Goal: Task Accomplishment & Management: Manage account settings

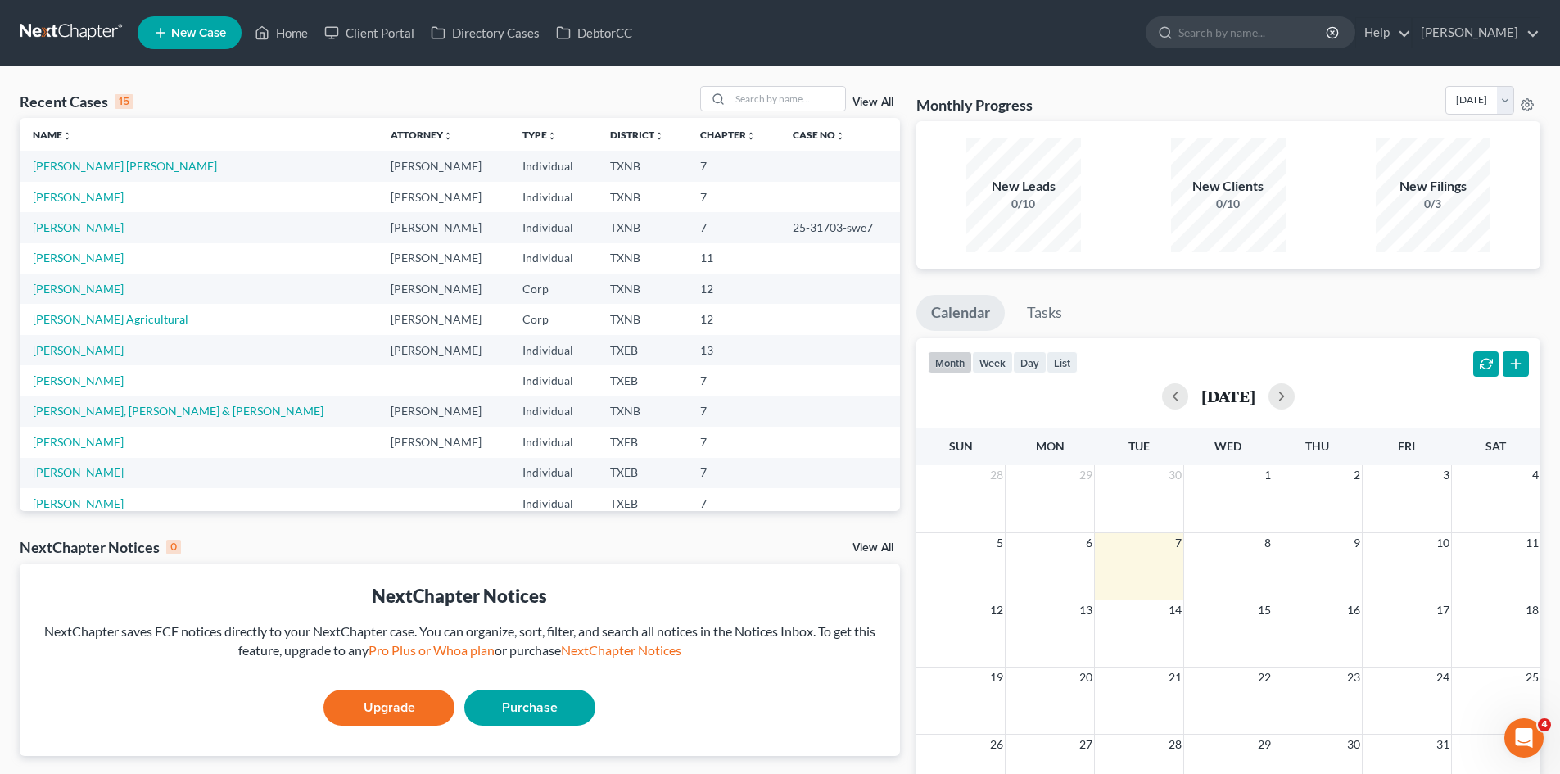
click at [116, 174] on td "Perez Alvarez, Dagoberto" at bounding box center [199, 166] width 358 height 30
click at [138, 170] on link "Perez Alvarez, Dagoberto" at bounding box center [125, 166] width 184 height 14
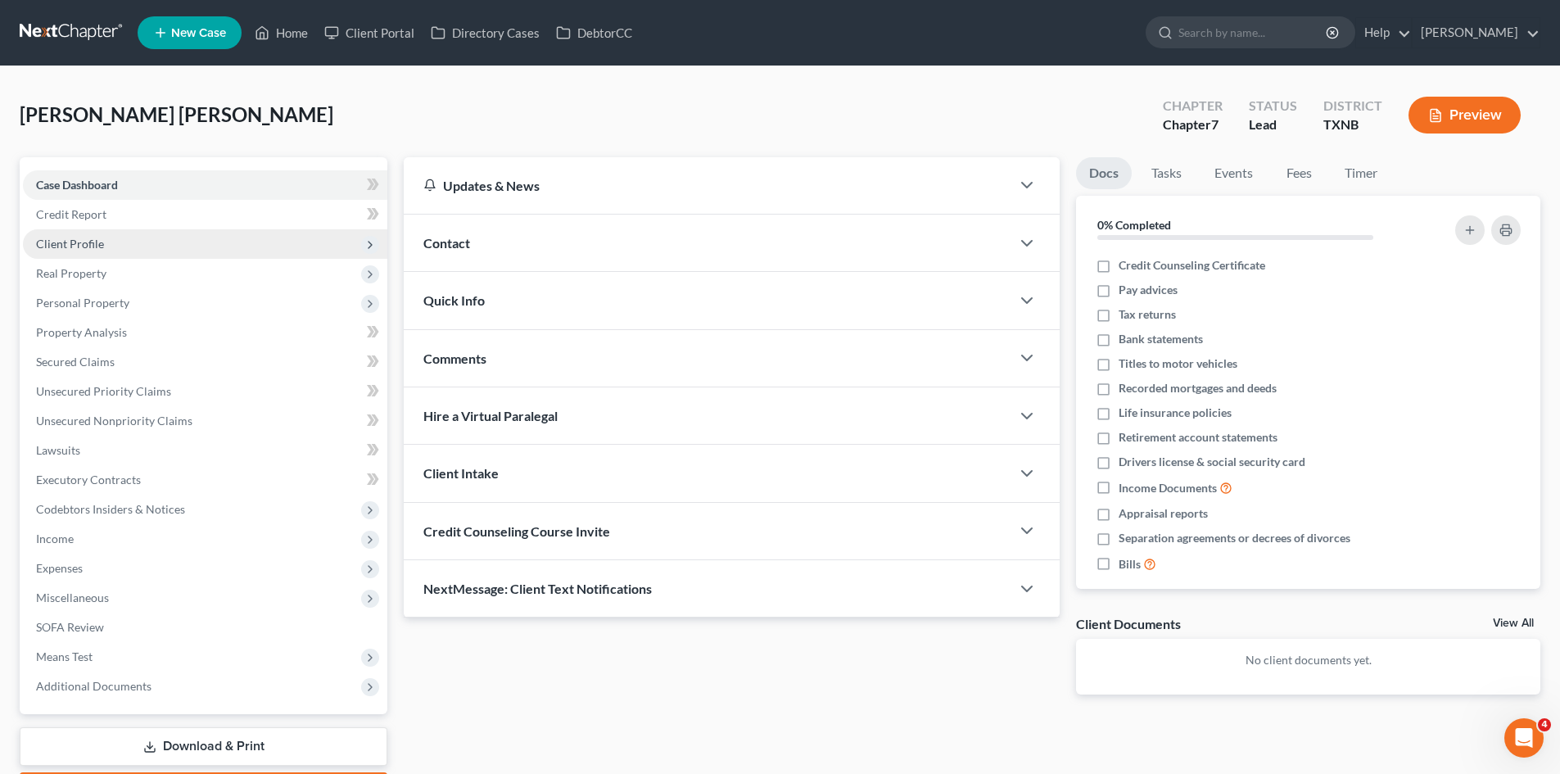
click at [360, 241] on span "Client Profile" at bounding box center [205, 243] width 365 height 29
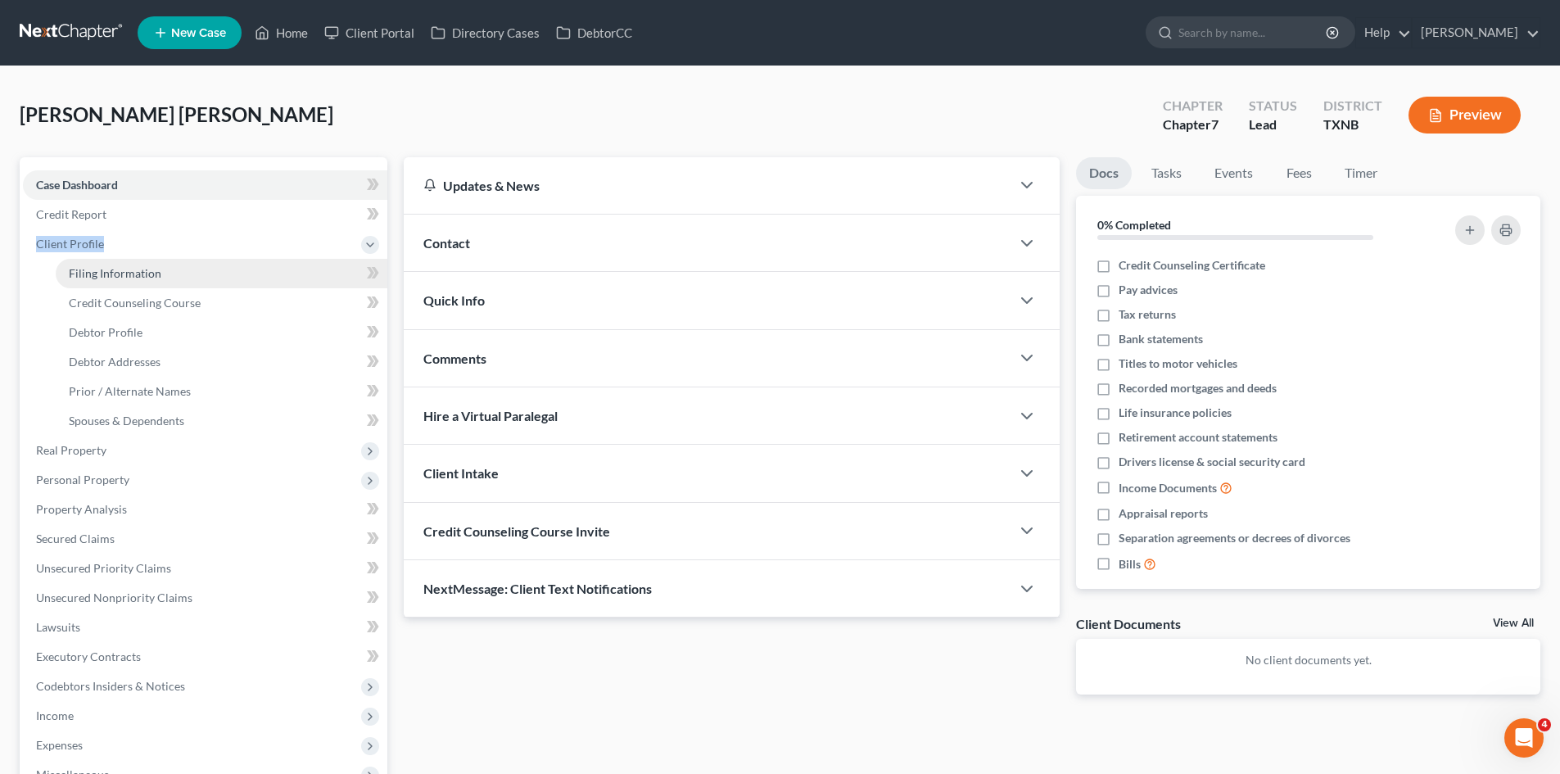
click at [161, 281] on link "Filing Information" at bounding box center [222, 273] width 332 height 29
select select "1"
select select "0"
select select "45"
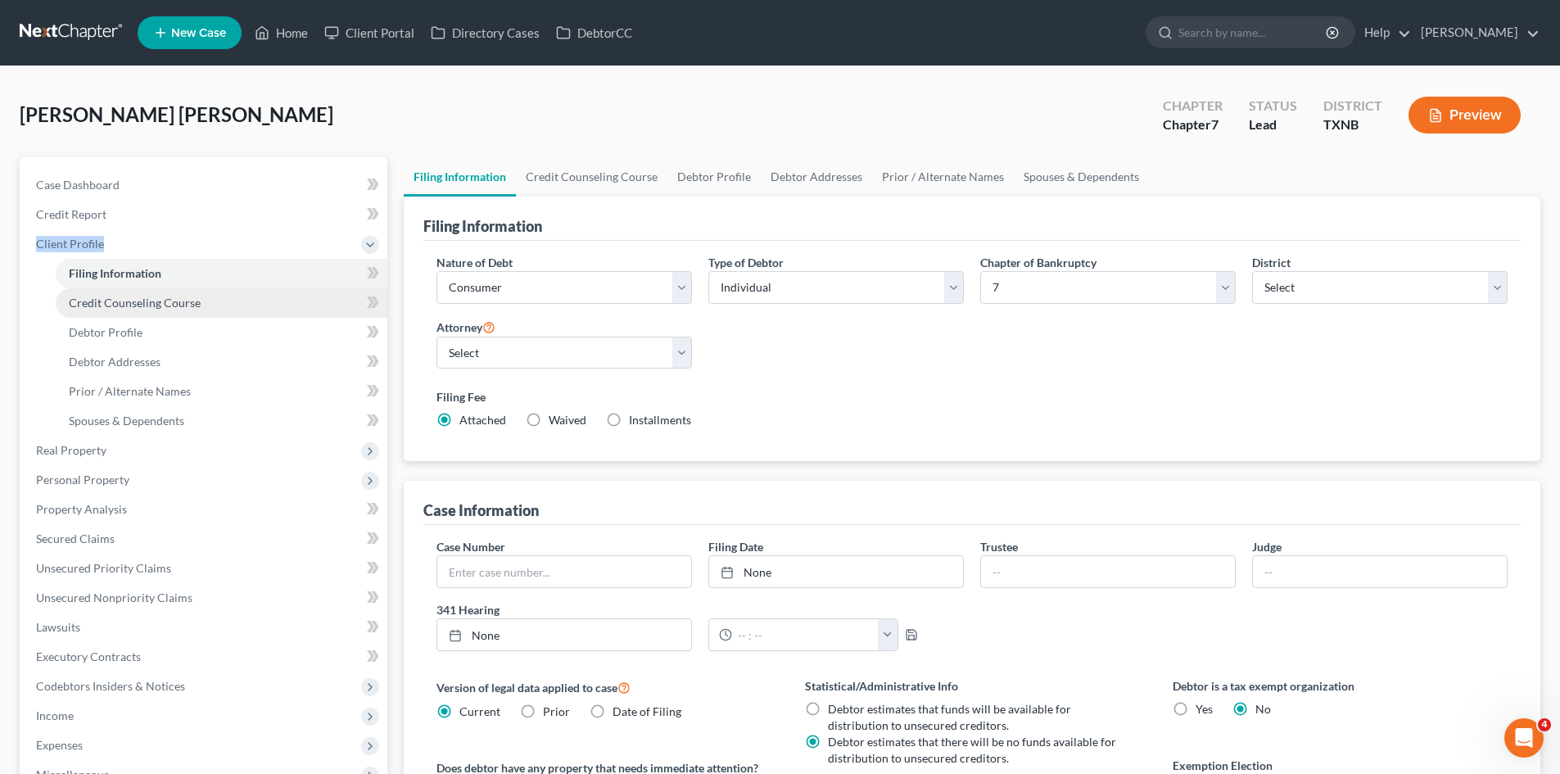
click at [157, 302] on span "Credit Counseling Course" at bounding box center [135, 303] width 132 height 14
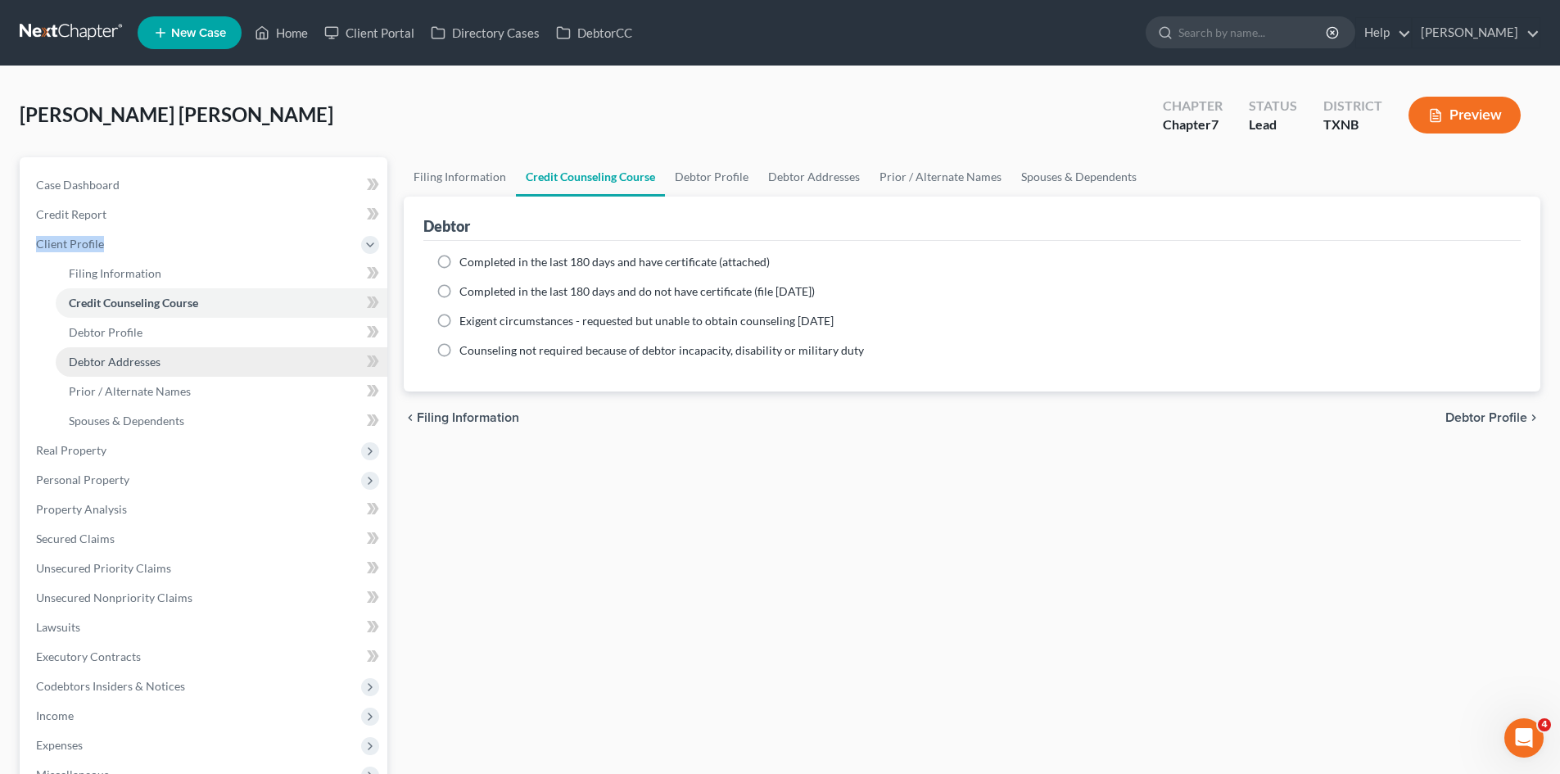
click at [121, 360] on span "Debtor Addresses" at bounding box center [115, 362] width 92 height 14
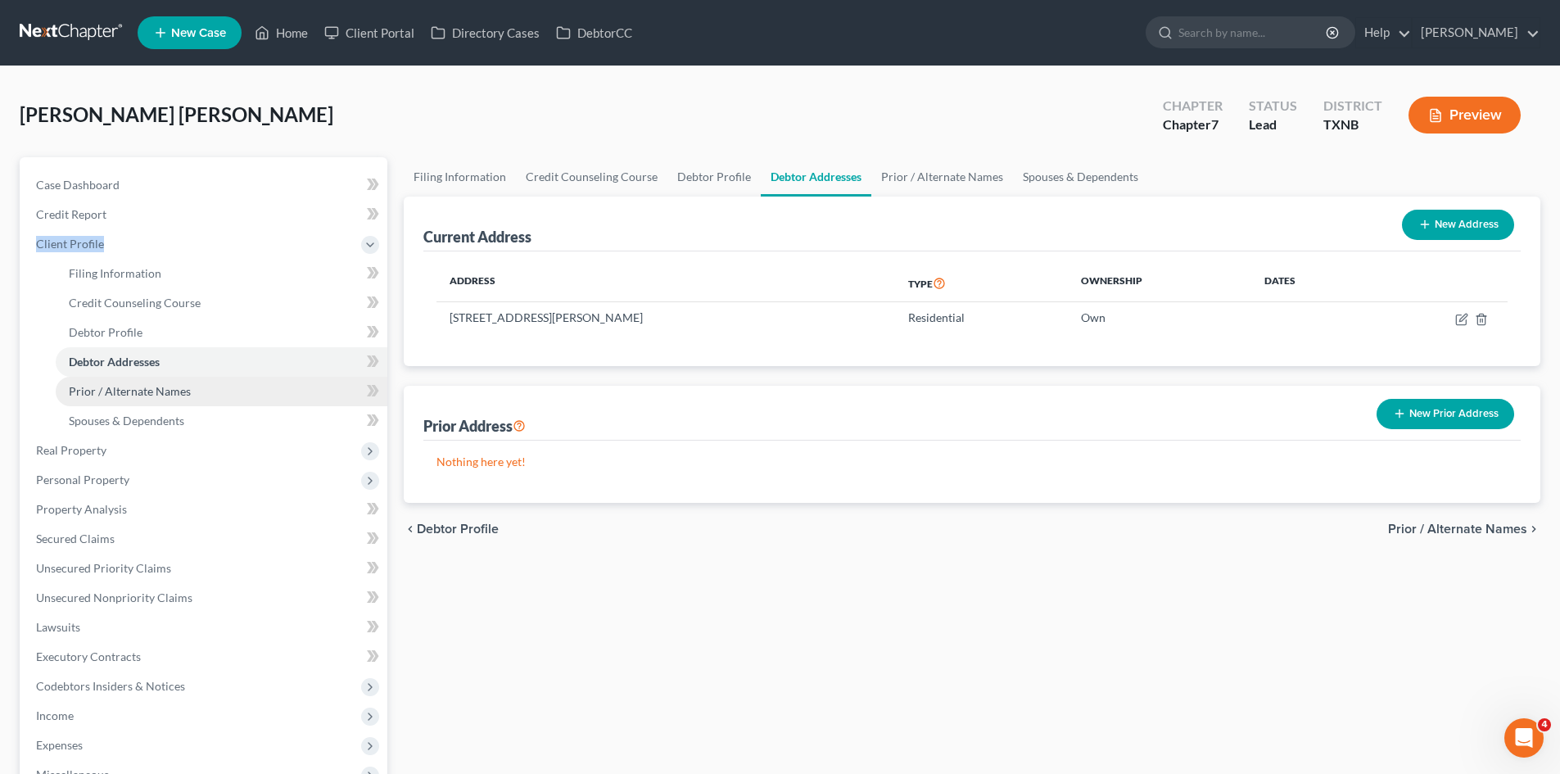
click at [162, 395] on span "Prior / Alternate Names" at bounding box center [130, 391] width 122 height 14
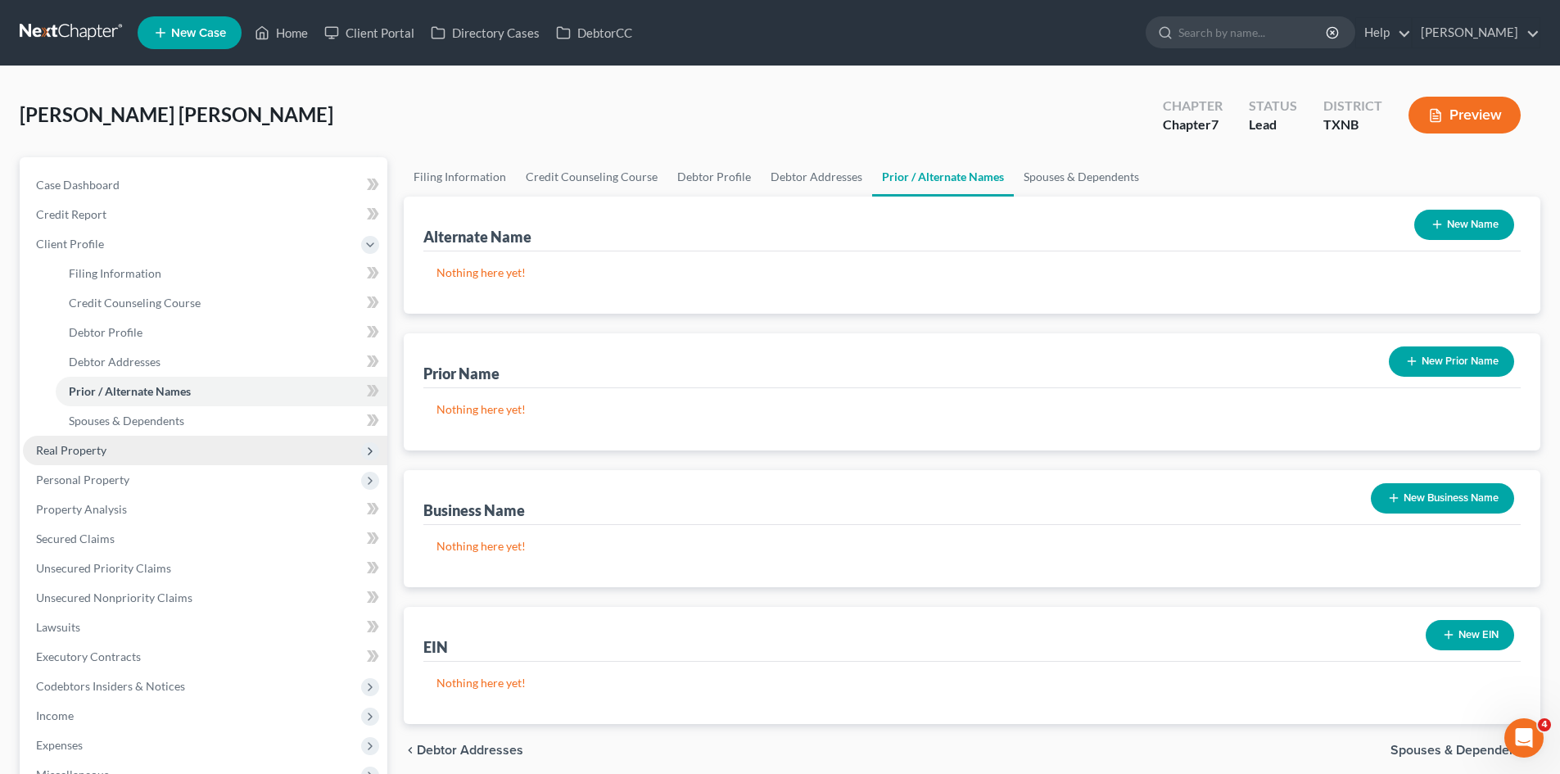
click at [77, 453] on span "Real Property" at bounding box center [71, 450] width 70 height 14
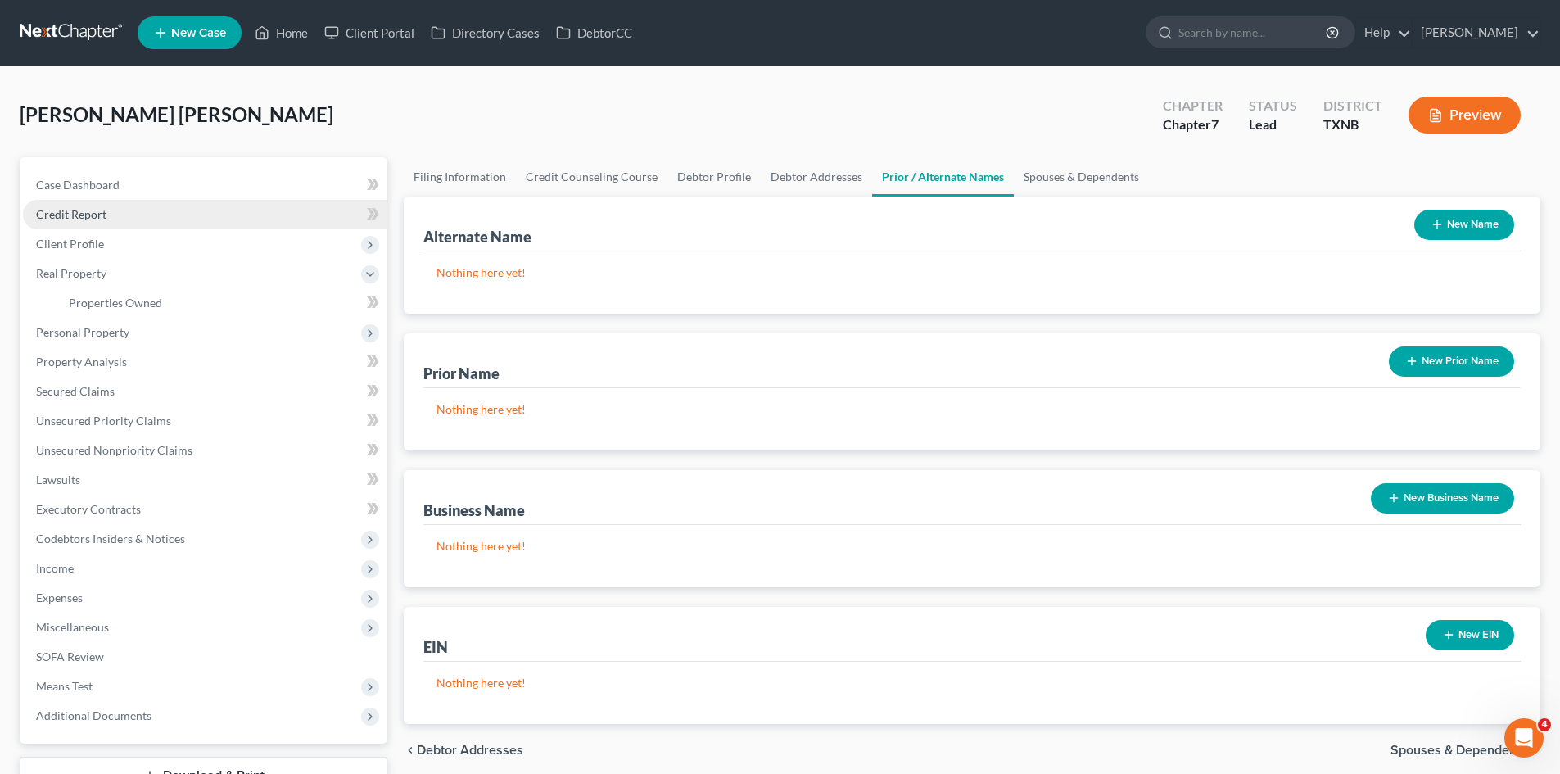
click at [93, 211] on span "Credit Report" at bounding box center [71, 214] width 70 height 14
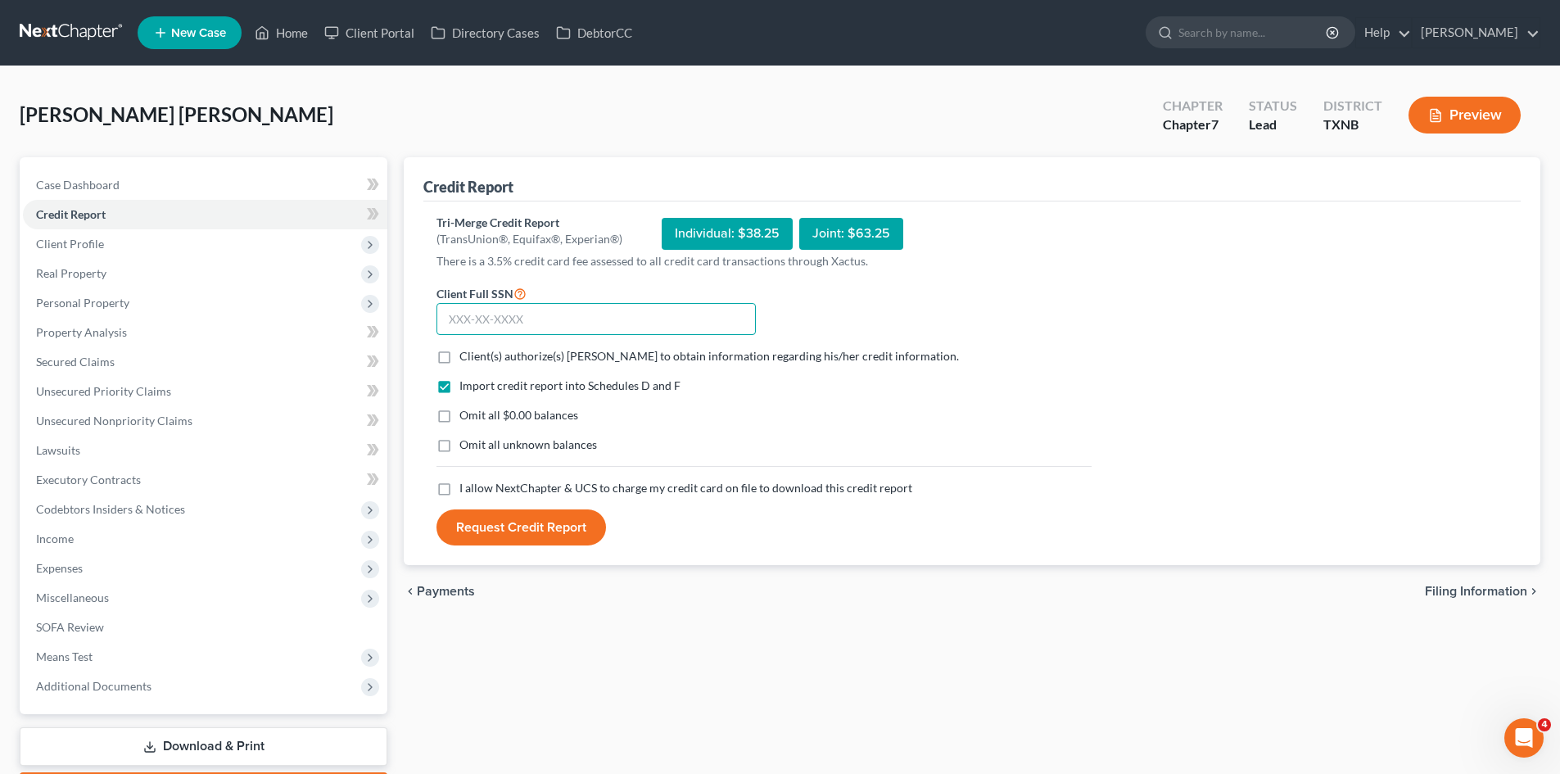
click at [464, 319] on input "text" at bounding box center [596, 319] width 319 height 33
click at [114, 191] on span "Case Dashboard" at bounding box center [78, 185] width 84 height 14
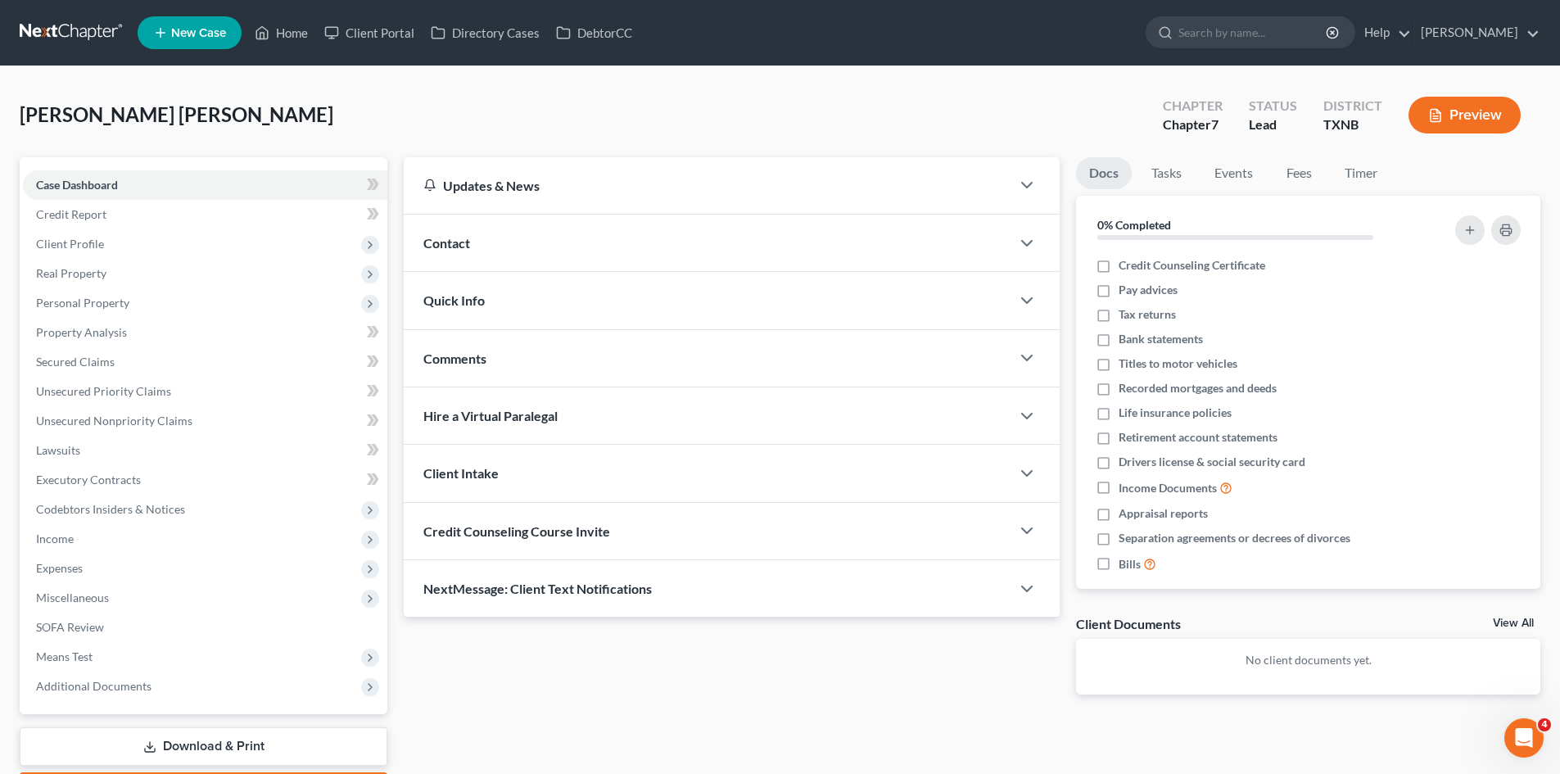
click at [457, 473] on span "Client Intake" at bounding box center [460, 473] width 75 height 16
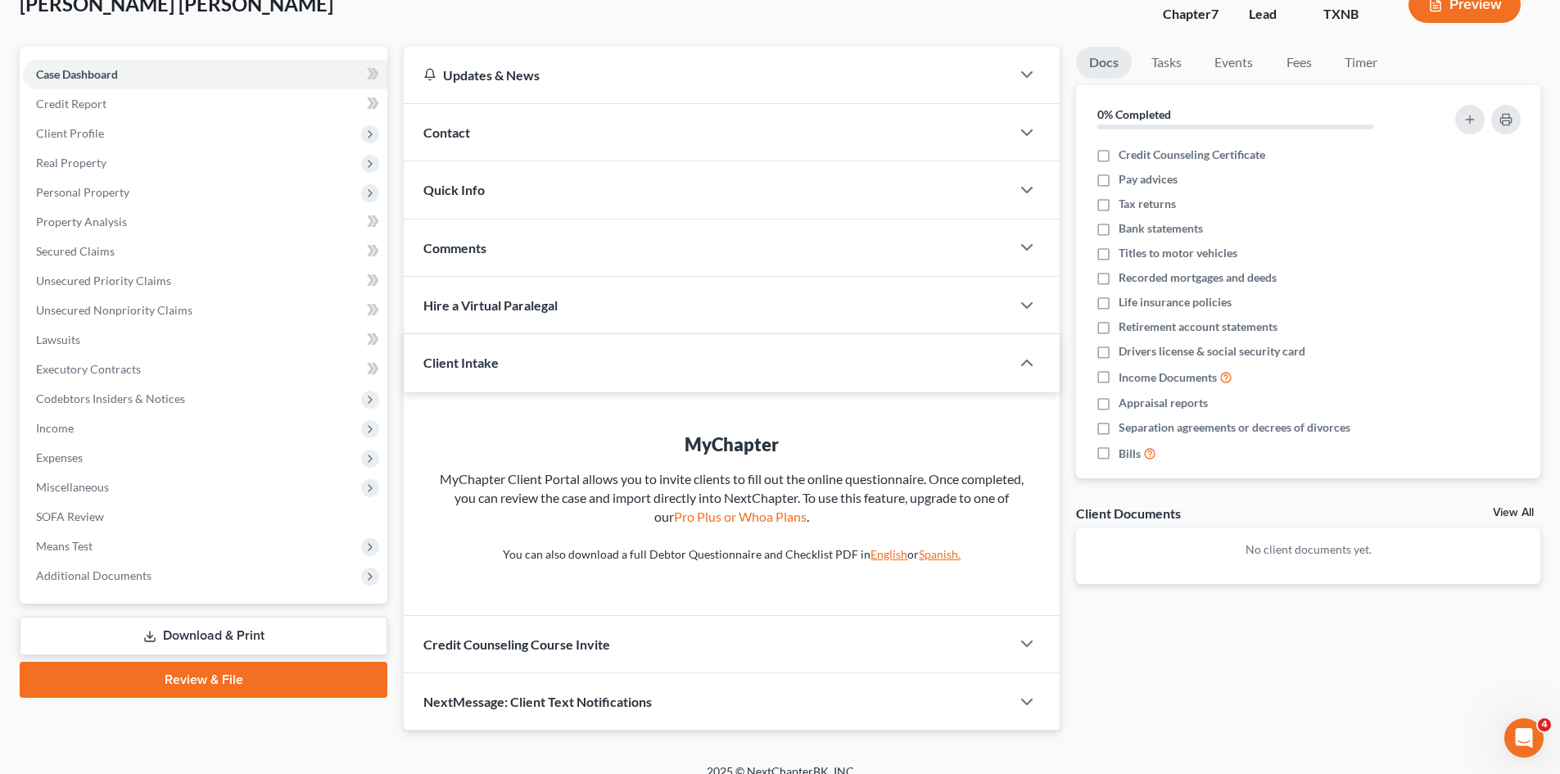
scroll to position [129, 0]
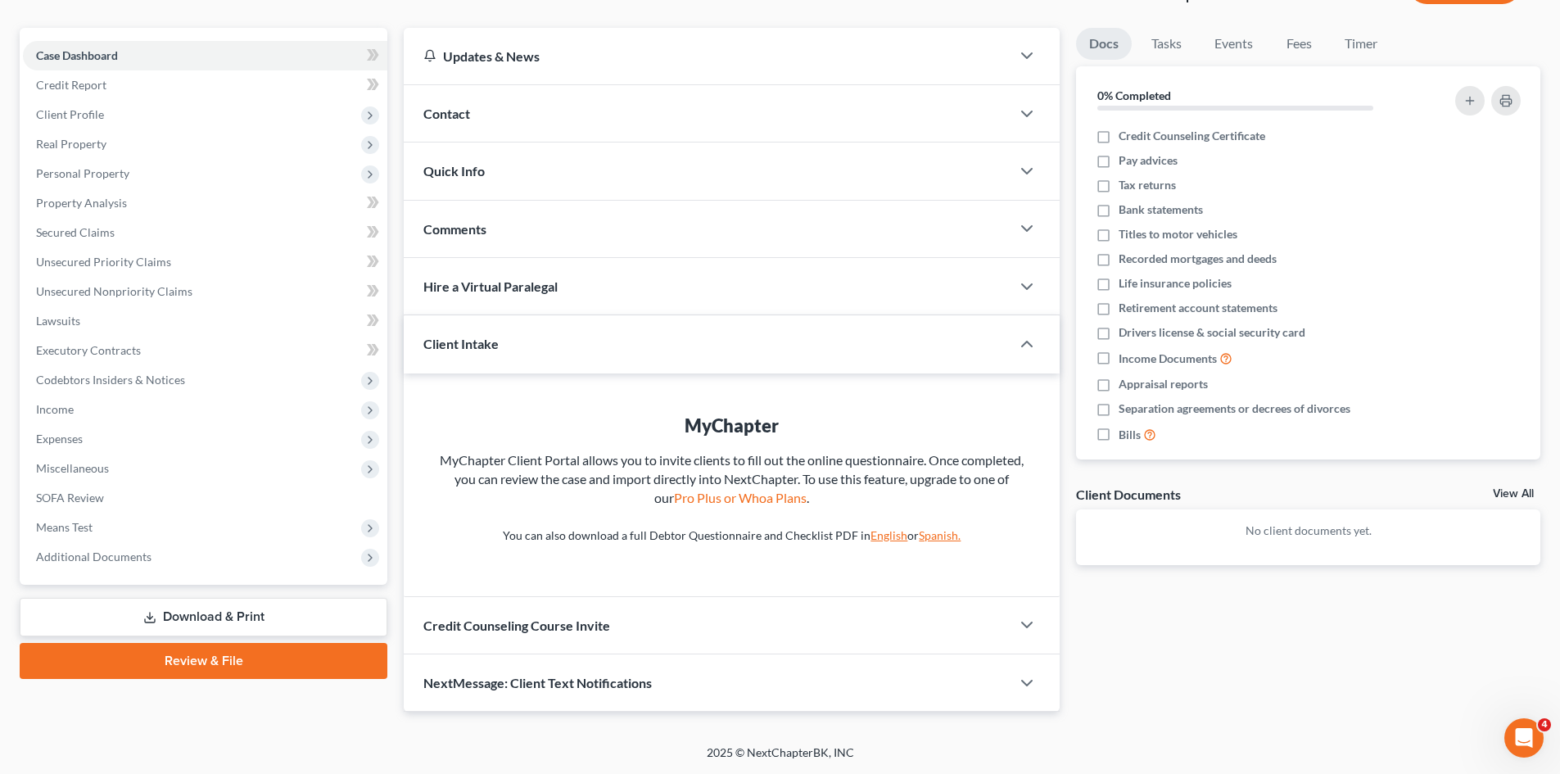
click at [938, 537] on link "Spanish." at bounding box center [940, 535] width 42 height 14
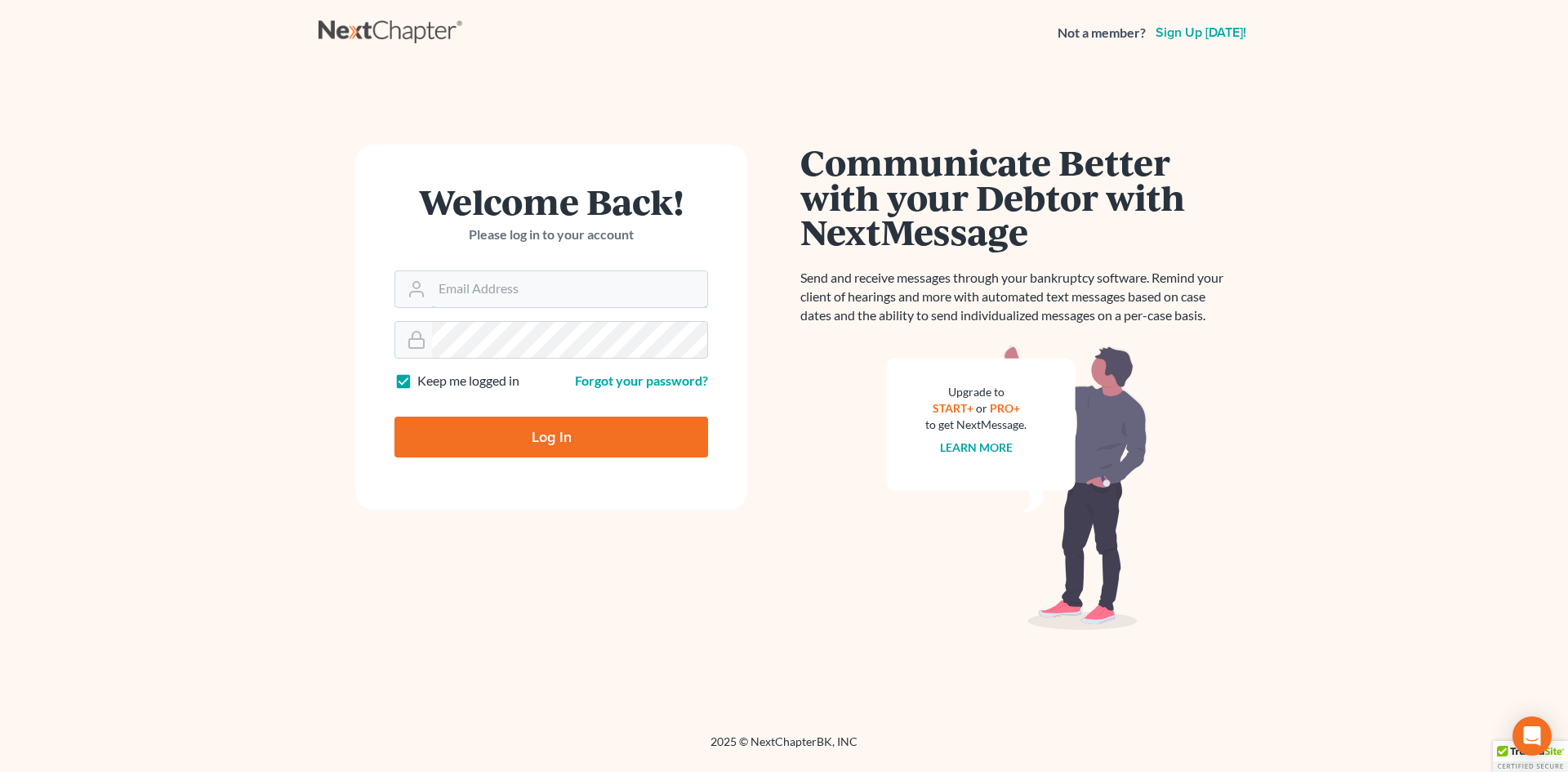
type input "[EMAIL_ADDRESS][DOMAIN_NAME]"
click at [532, 440] on input "Log In" at bounding box center [551, 437] width 314 height 41
type input "Thinking..."
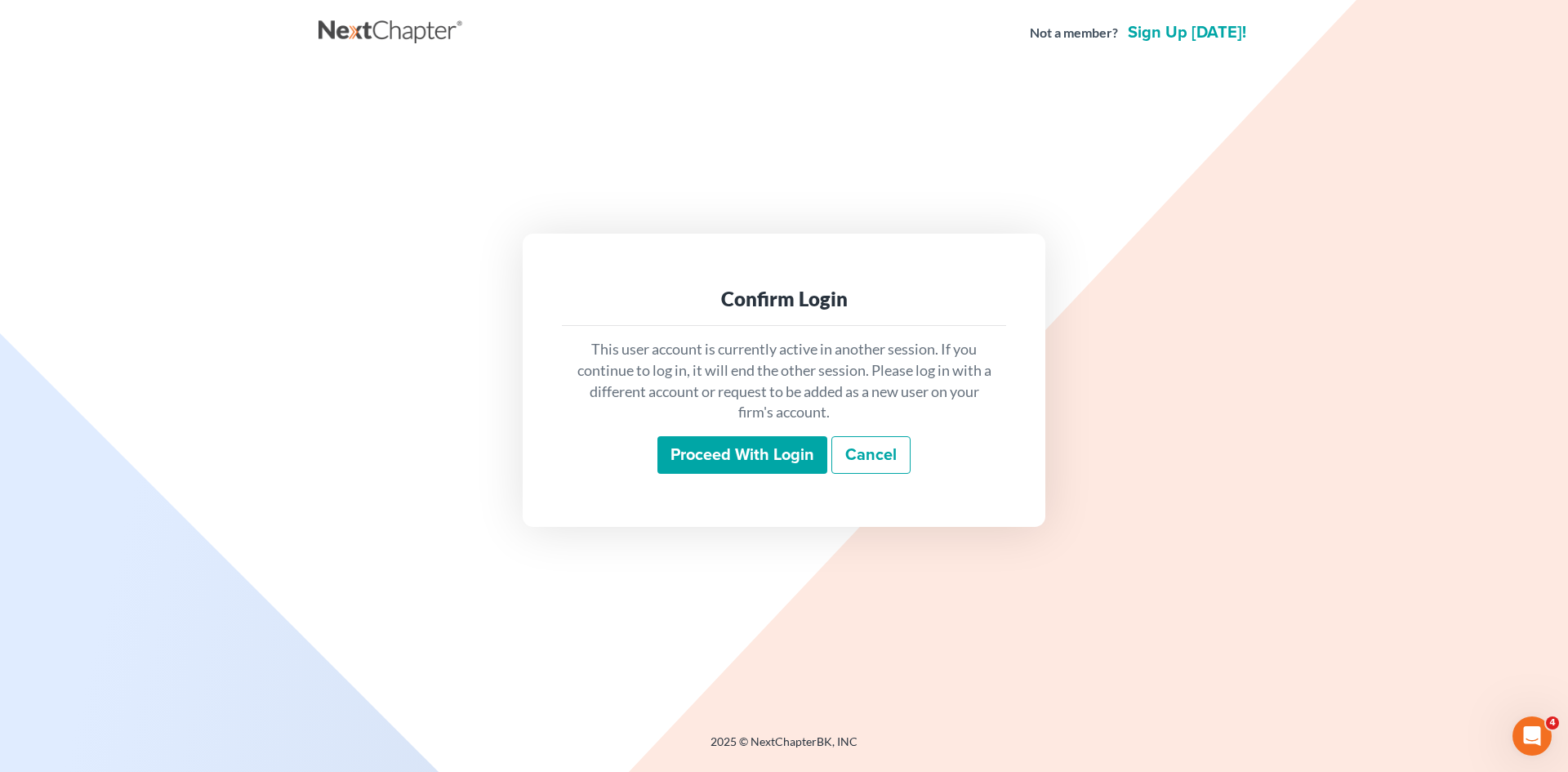
click at [711, 459] on input "Proceed with login" at bounding box center [742, 455] width 169 height 38
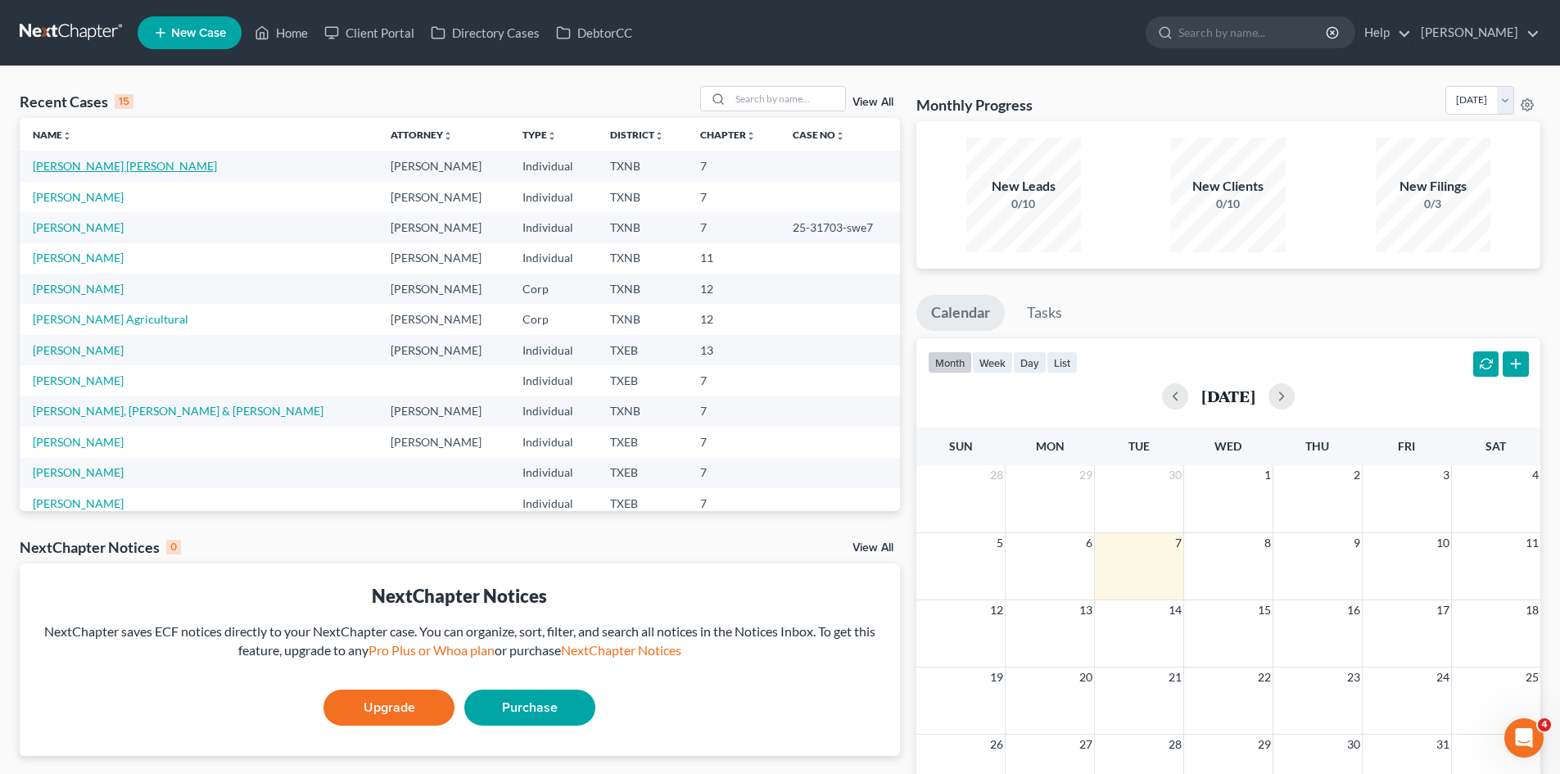
click at [138, 170] on link "[PERSON_NAME] [PERSON_NAME]" at bounding box center [125, 166] width 184 height 14
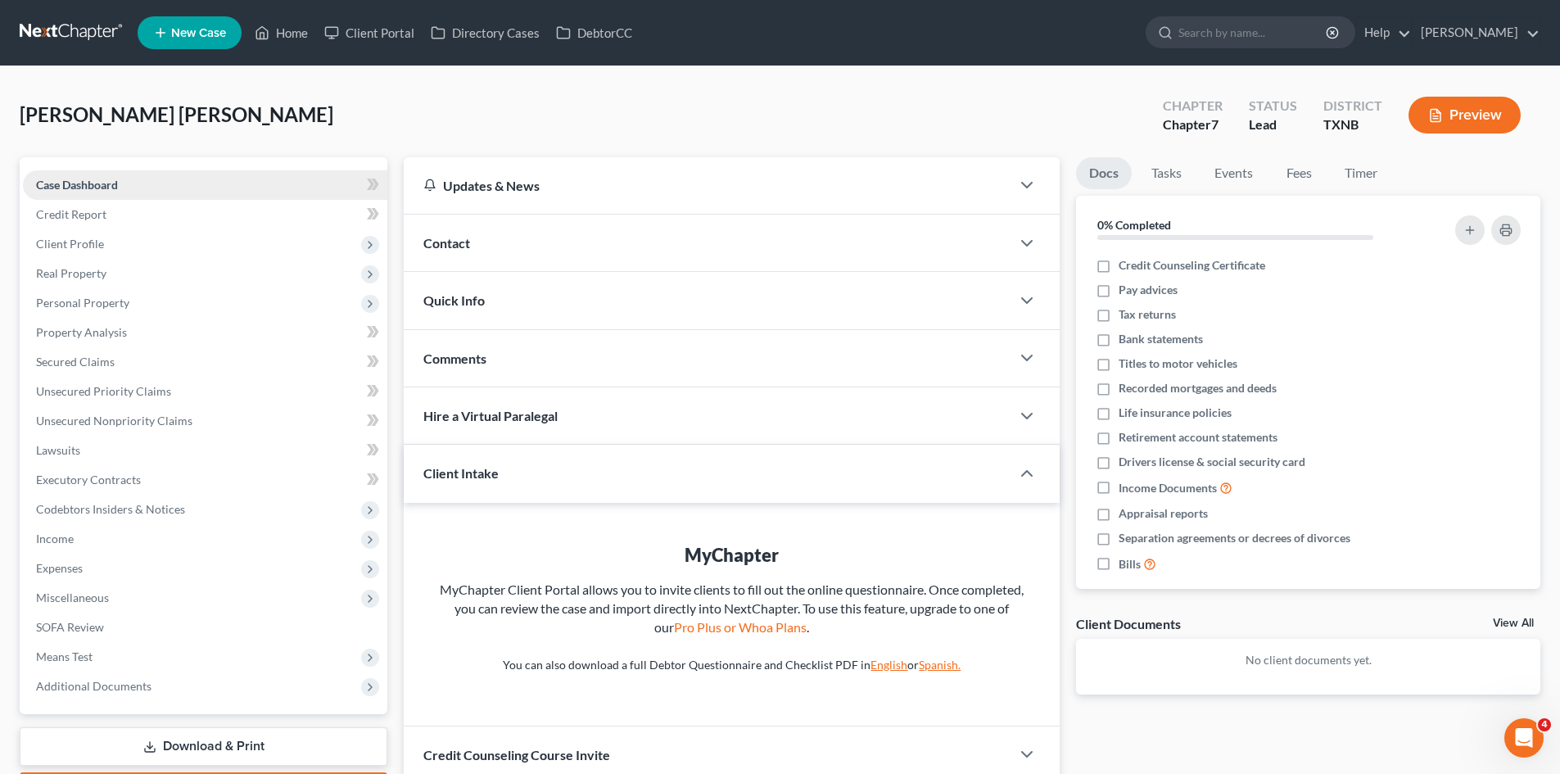
click at [104, 179] on span "Case Dashboard" at bounding box center [77, 185] width 82 height 14
click at [436, 247] on span "Contact" at bounding box center [446, 243] width 47 height 16
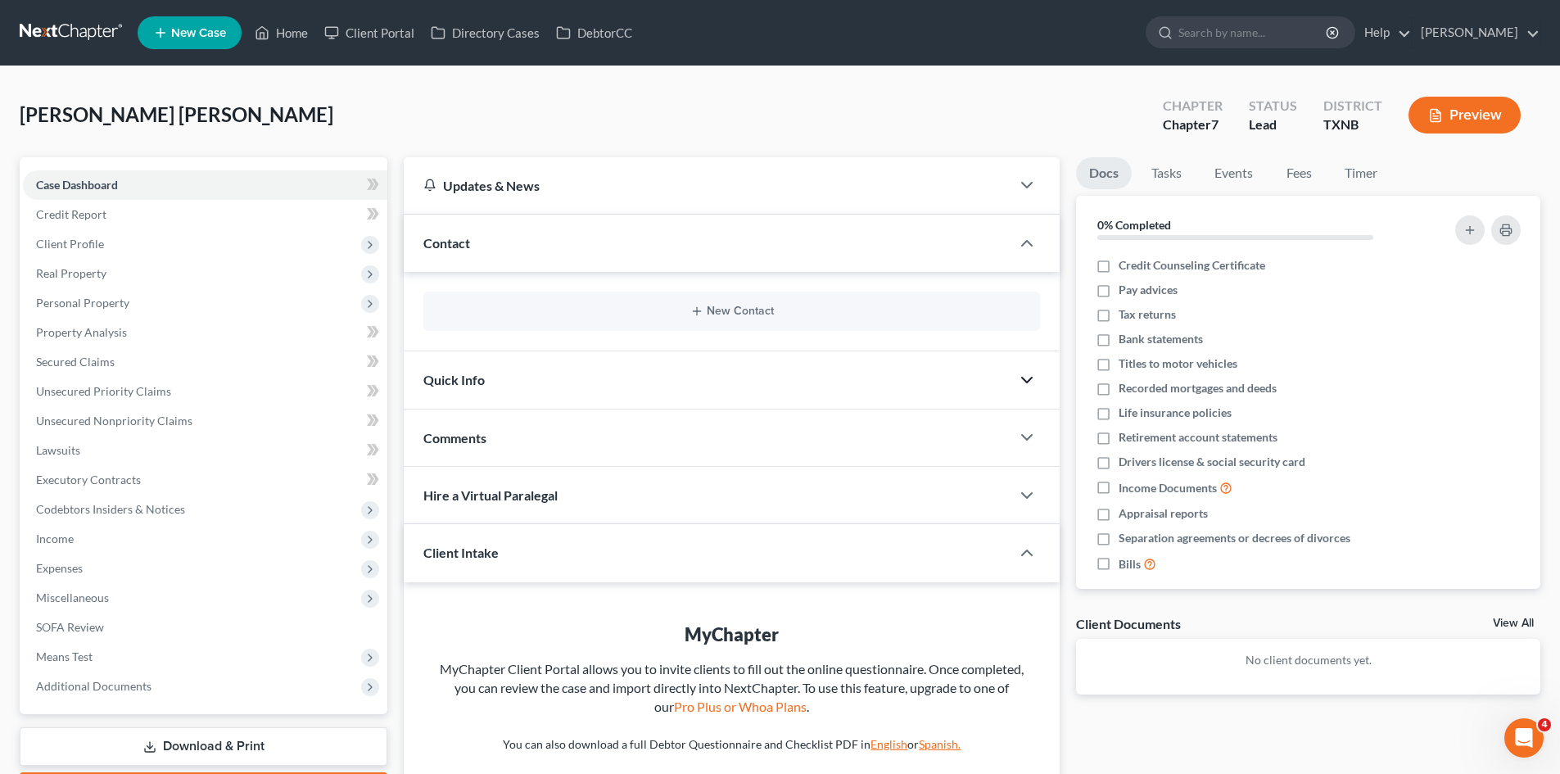
click at [1026, 383] on icon "button" at bounding box center [1027, 380] width 20 height 20
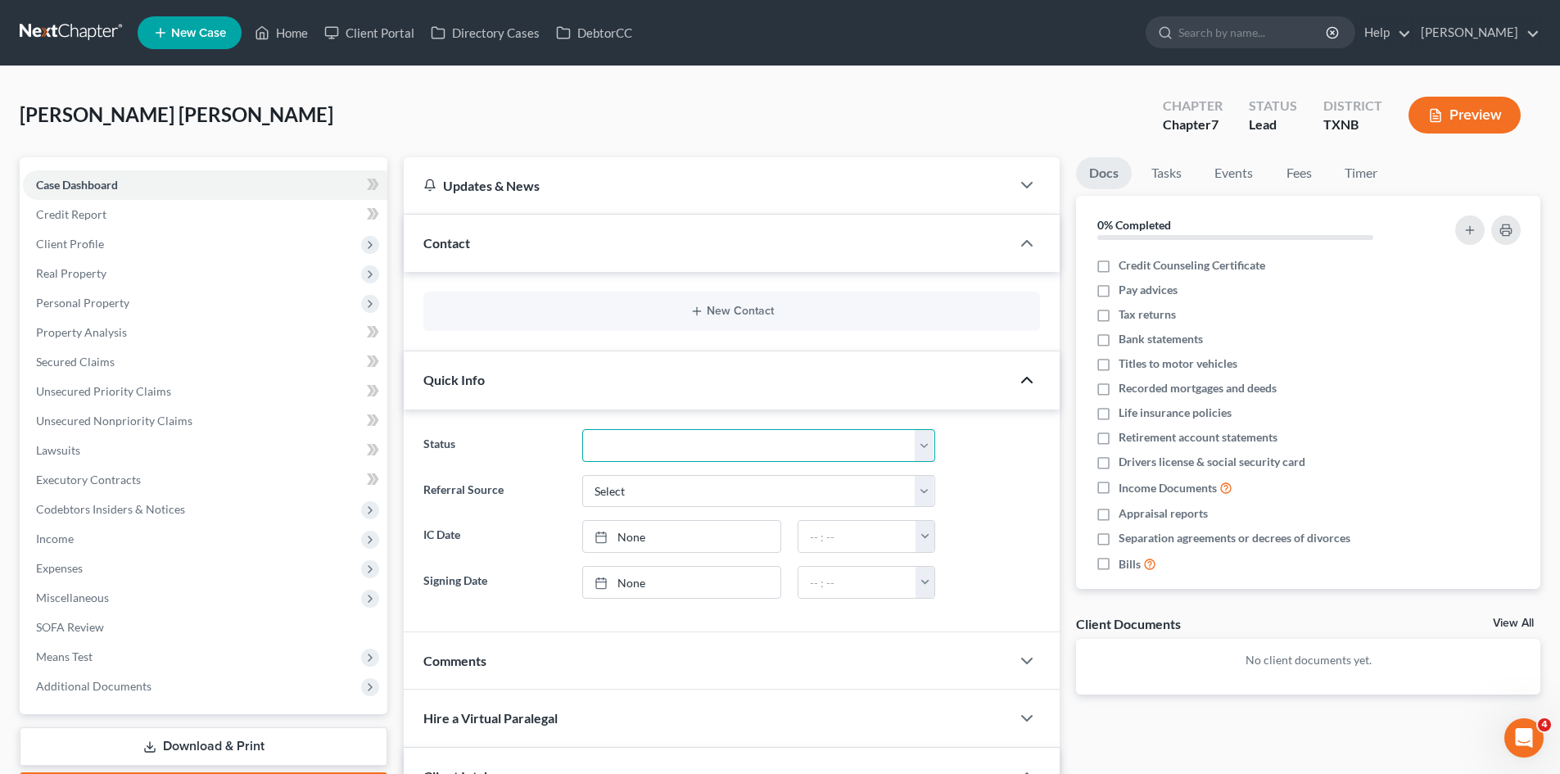
click at [926, 446] on select "Discharged Discharged & Reported Discharge Litigation Dismissal Notice Dismisse…" at bounding box center [758, 445] width 353 height 33
drag, startPoint x: 998, startPoint y: 423, endPoint x: 988, endPoint y: 398, distance: 27.5
click at [998, 421] on div "Status Discharged Discharged & Reported Discharge Litigation Dismissal Notice D…" at bounding box center [732, 521] width 656 height 223
click at [87, 224] on link "Credit Report" at bounding box center [205, 214] width 365 height 29
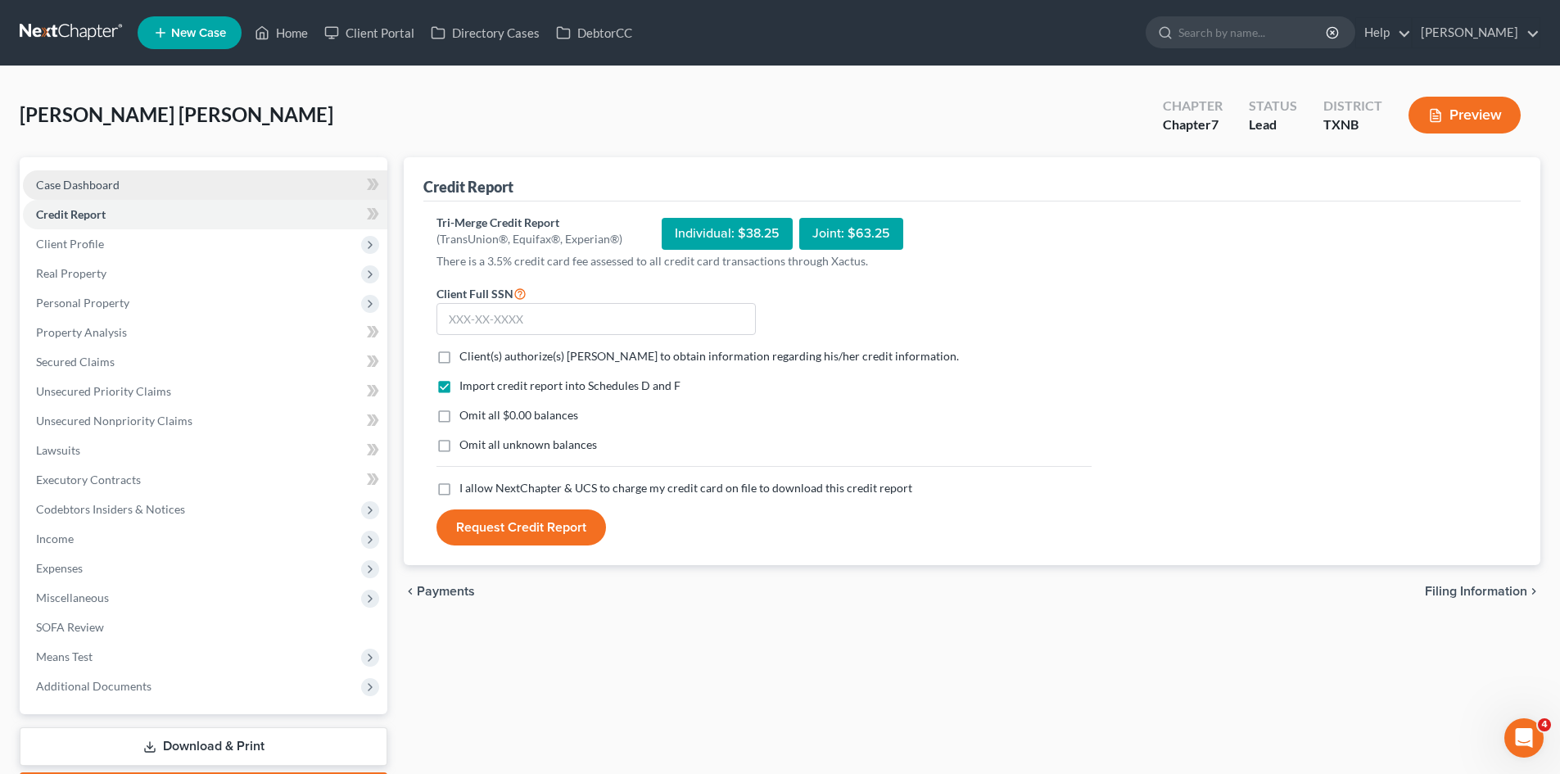
click at [100, 194] on link "Case Dashboard" at bounding box center [205, 184] width 365 height 29
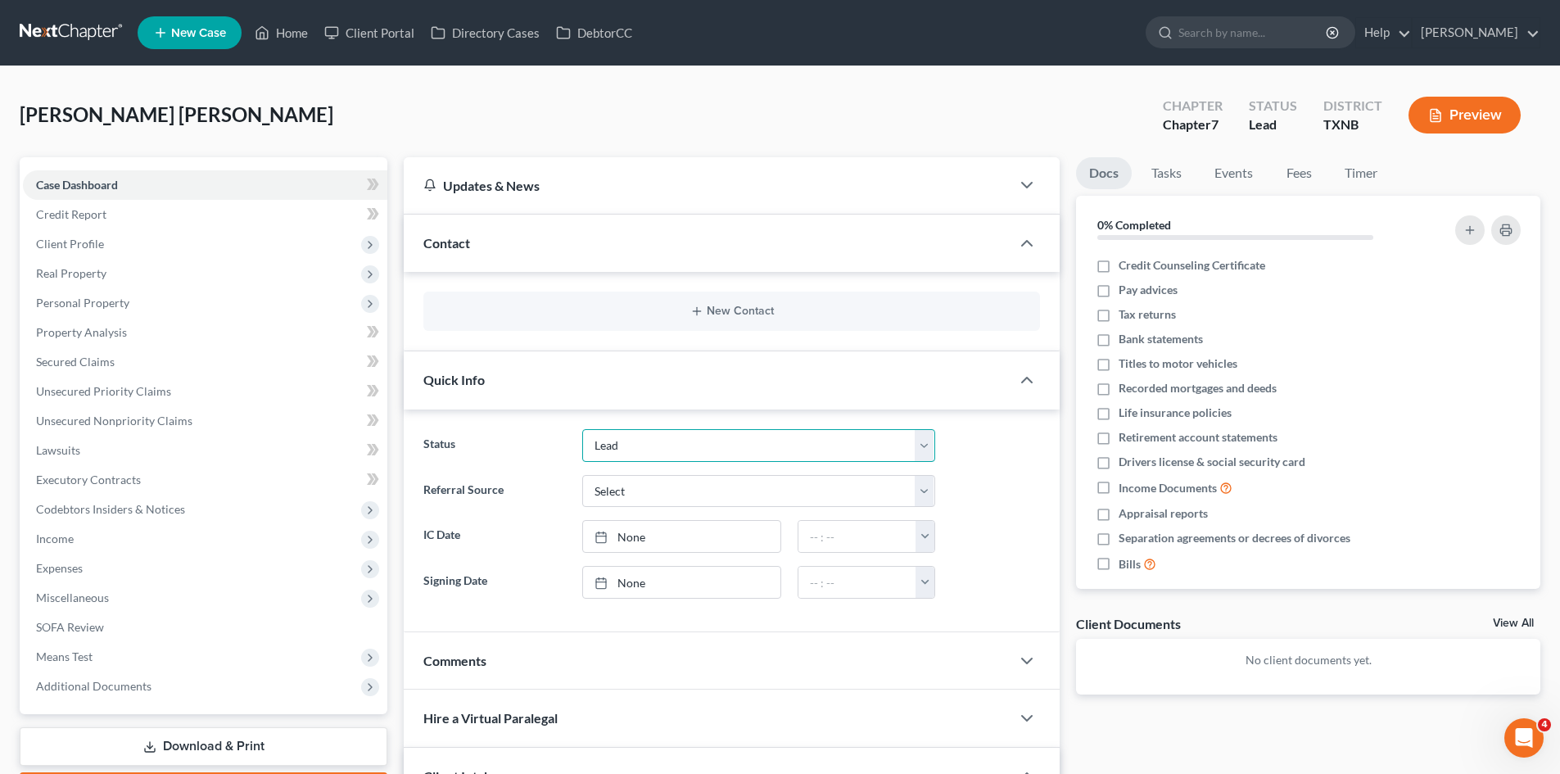
click at [623, 450] on select "Discharged Discharged & Reported Discharge Litigation Dismissal Notice Dismisse…" at bounding box center [758, 445] width 353 height 33
select select "17"
click at [582, 429] on select "Discharged Discharged & Reported Discharge Litigation Dismissal Notice Dismisse…" at bounding box center [758, 445] width 353 height 33
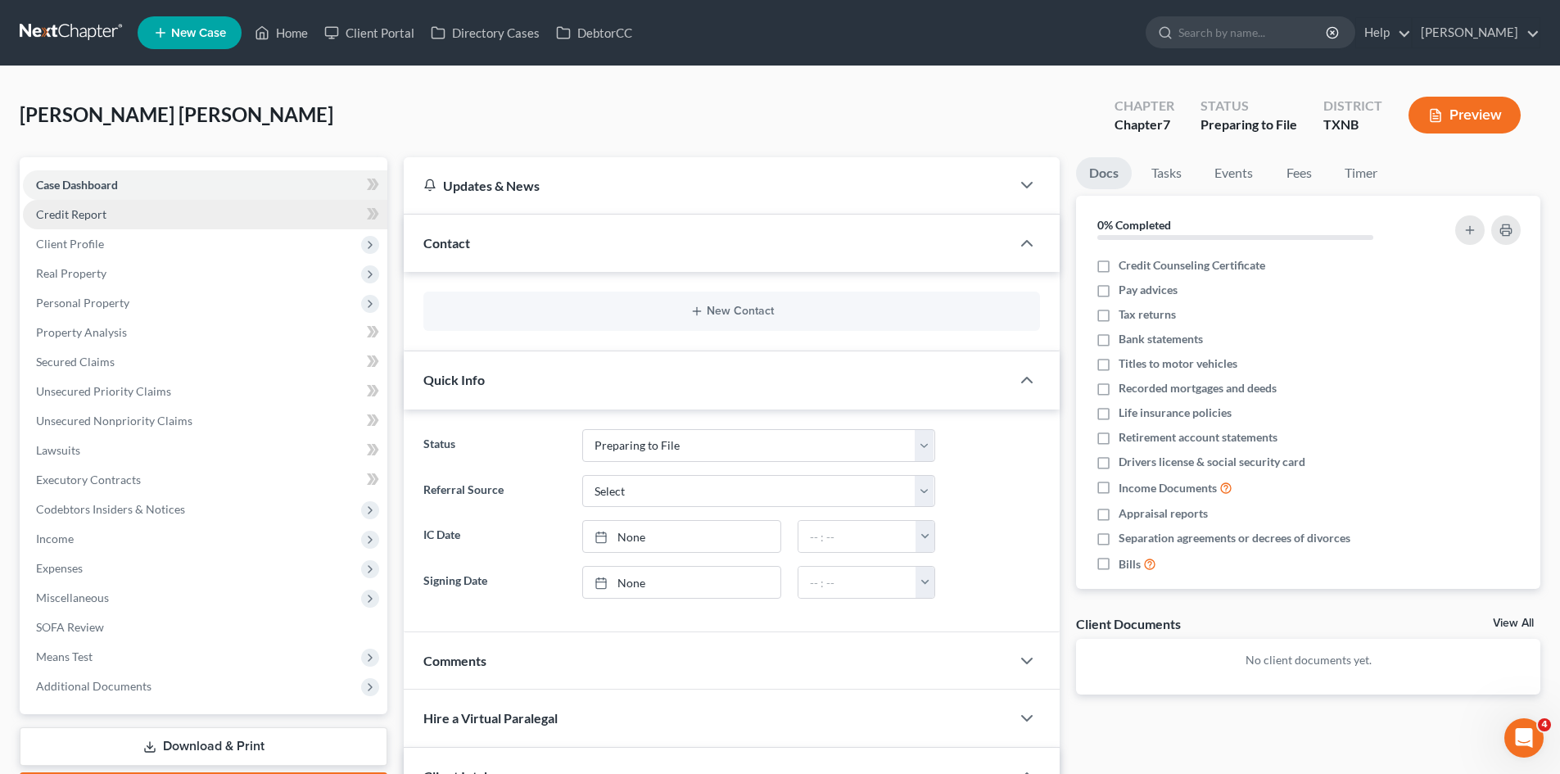
click at [124, 211] on link "Credit Report" at bounding box center [205, 214] width 365 height 29
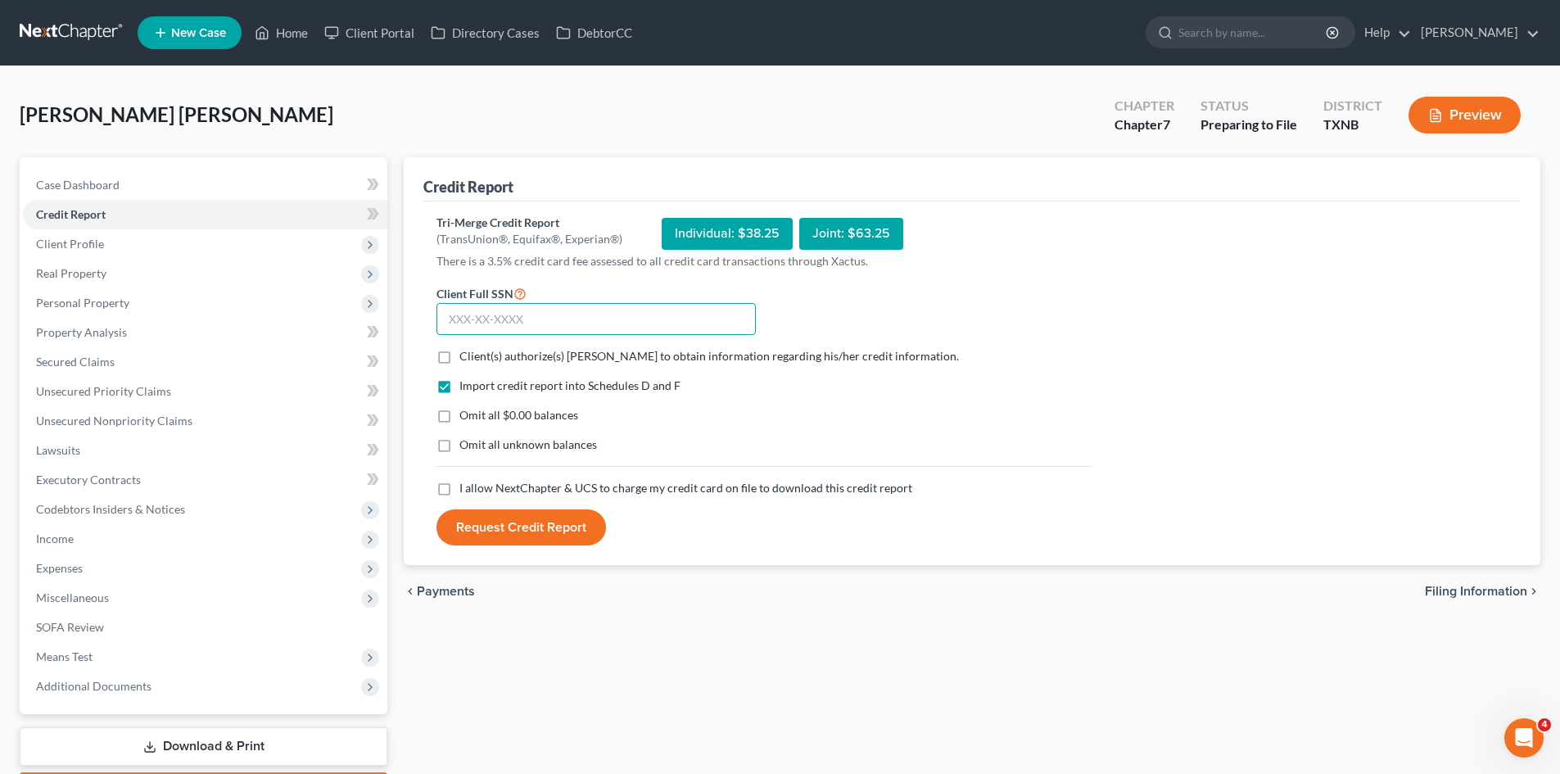
click at [444, 328] on input "text" at bounding box center [596, 319] width 319 height 33
type input "451-11-5948"
click at [496, 526] on button "Request Credit Report" at bounding box center [522, 527] width 170 height 36
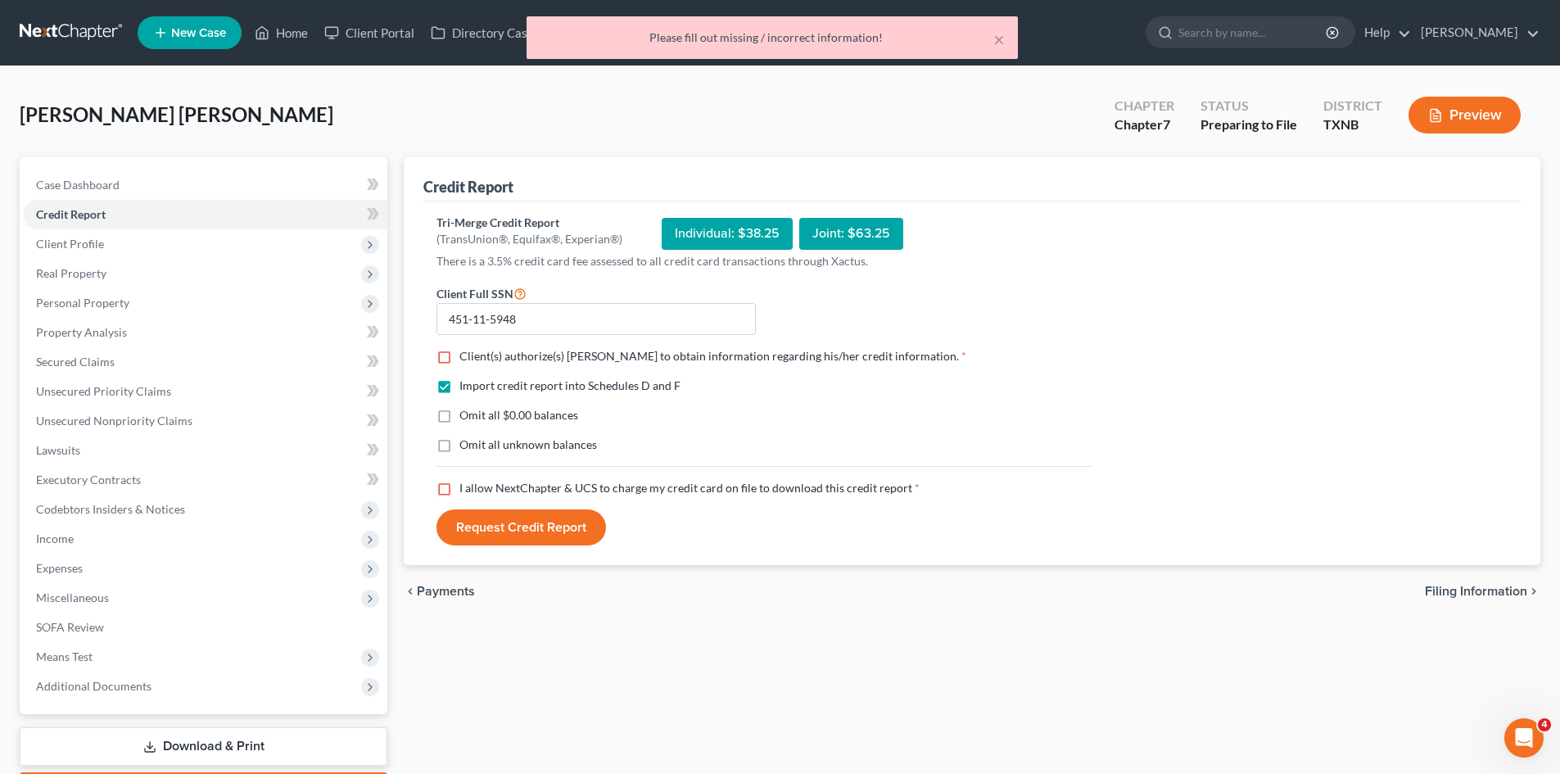
click at [759, 30] on div "Please fill out missing / incorrect information!" at bounding box center [772, 37] width 465 height 16
click at [460, 360] on label "Client(s) authorize(s) Jeffrey Hacker to obtain information regarding his/her c…" at bounding box center [713, 356] width 507 height 16
click at [466, 359] on input "Client(s) authorize(s) Jeffrey Hacker to obtain information regarding his/her c…" at bounding box center [471, 353] width 11 height 11
checkbox input "true"
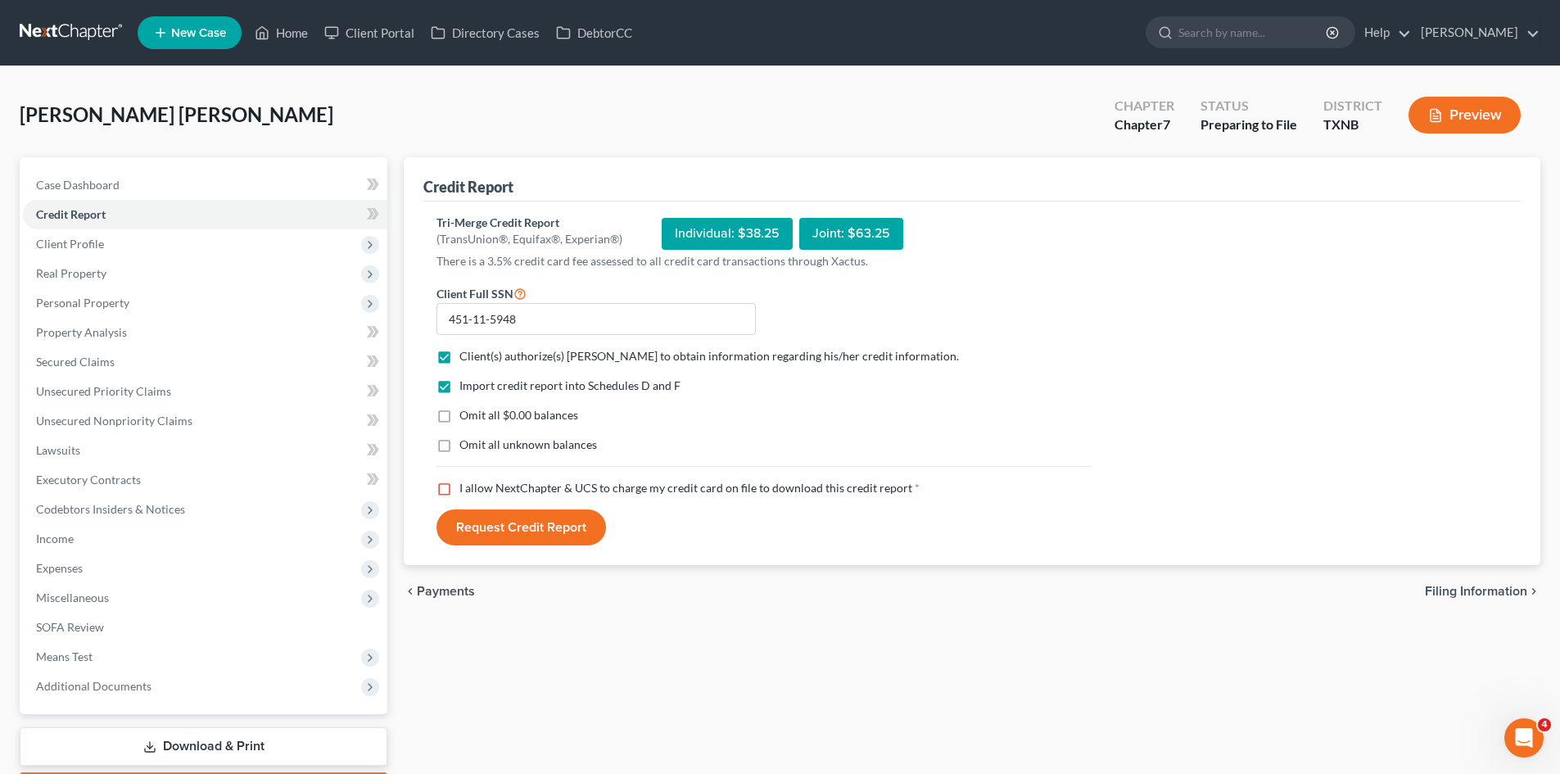
drag, startPoint x: 502, startPoint y: 527, endPoint x: 447, endPoint y: 482, distance: 70.5
click at [447, 483] on form "Client Full SSN * 451-11-5948 Client(s) authorize(s) Jeffrey Hacker to obtain i…" at bounding box center [764, 414] width 672 height 263
click at [460, 482] on label "I allow NextChapter & UCS to charge my credit card on file to download this cre…" at bounding box center [690, 488] width 460 height 16
click at [466, 482] on input "I allow NextChapter & UCS to charge my credit card on file to download this cre…" at bounding box center [471, 485] width 11 height 11
click at [507, 524] on button "Request Credit Report" at bounding box center [522, 527] width 170 height 36
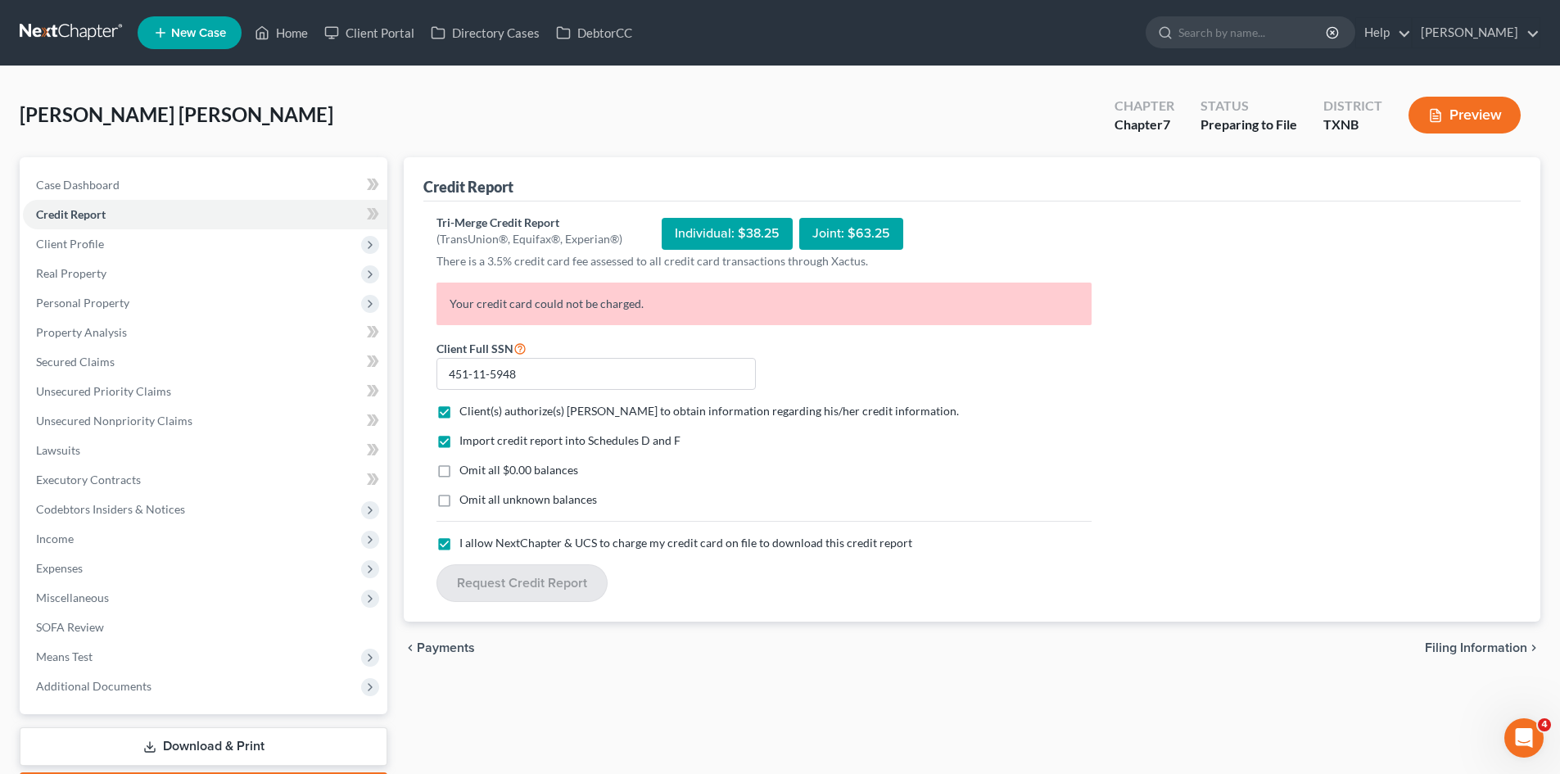
click at [518, 544] on span "I allow NextChapter & UCS to charge my credit card on file to download this cre…" at bounding box center [686, 543] width 453 height 14
click at [477, 544] on input "I allow NextChapter & UCS to charge my credit card on file to download this cre…" at bounding box center [471, 540] width 11 height 11
click at [366, 217] on span at bounding box center [373, 216] width 29 height 25
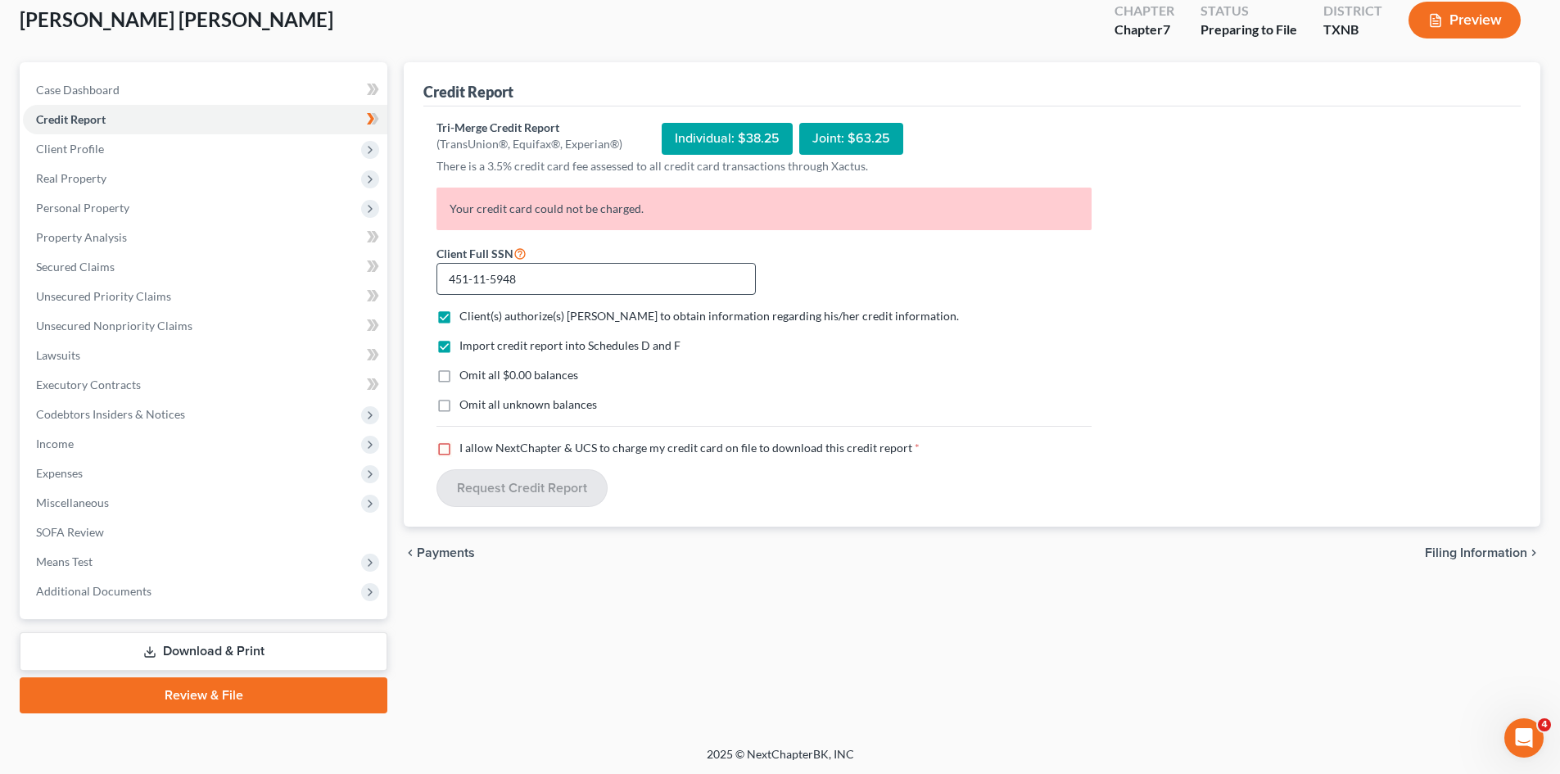
scroll to position [97, 0]
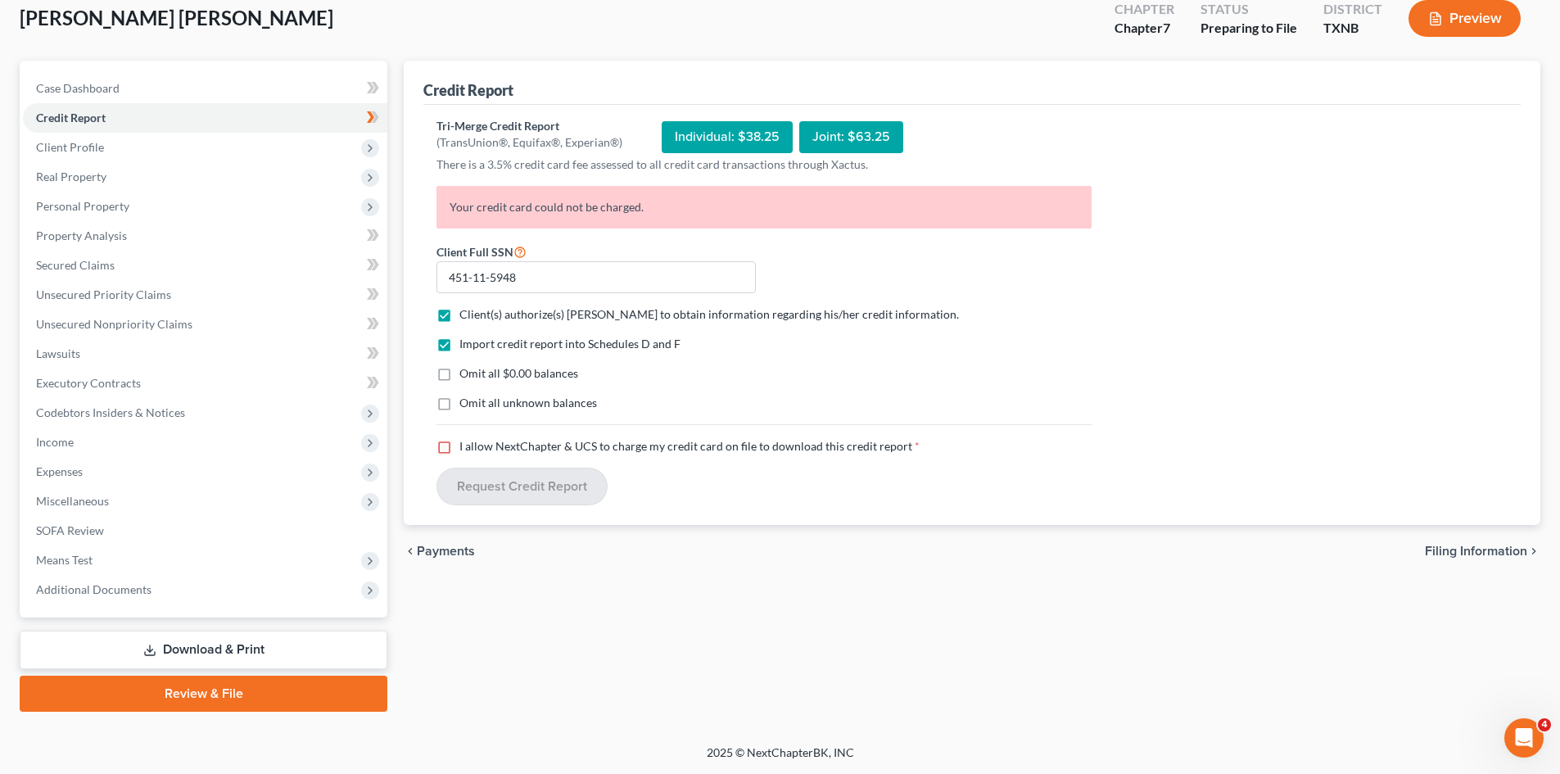
click at [460, 446] on label "I allow NextChapter & UCS to charge my credit card on file to download this cre…" at bounding box center [690, 446] width 460 height 16
click at [466, 446] on input "I allow NextChapter & UCS to charge my credit card on file to download this cre…" at bounding box center [471, 443] width 11 height 11
click at [427, 451] on div "Tri-Merge Credit Report (TransUnion®, Equifax®, Experian®) Individual: $38.25 J…" at bounding box center [972, 315] width 1098 height 421
click at [460, 447] on label "I allow NextChapter & UCS to charge my credit card on file to download this cre…" at bounding box center [686, 446] width 453 height 16
click at [466, 447] on input "I allow NextChapter & UCS to charge my credit card on file to download this cre…" at bounding box center [471, 443] width 11 height 11
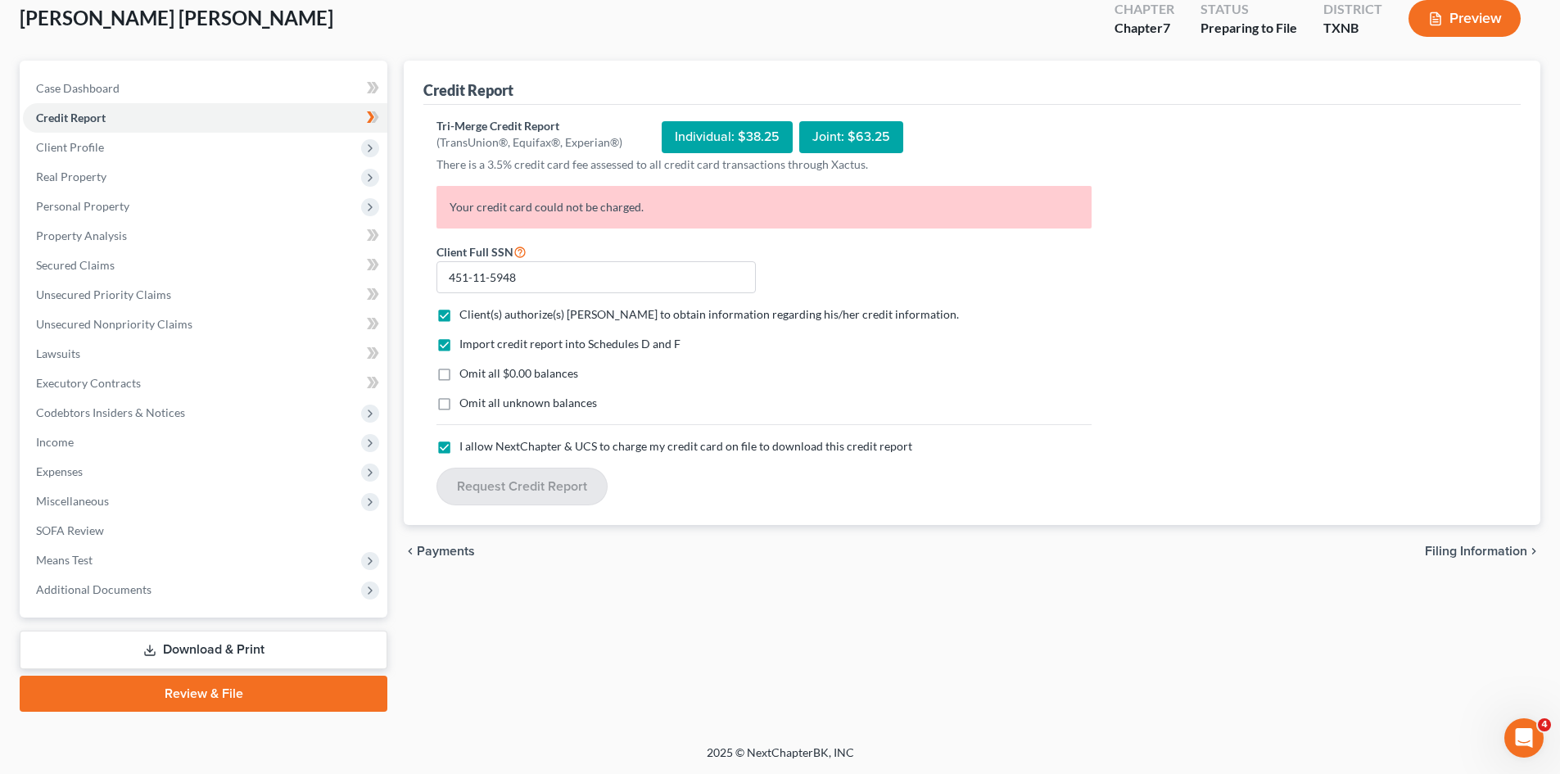
checkbox input "false"
click at [379, 121] on icon at bounding box center [373, 117] width 12 height 20
drag, startPoint x: 713, startPoint y: 138, endPoint x: 992, endPoint y: 92, distance: 282.2
click at [985, 100] on div "Credit Report Tri-Merge Credit Report (TransUnion®, Equifax®, Experian®) Indivi…" at bounding box center [972, 293] width 1137 height 465
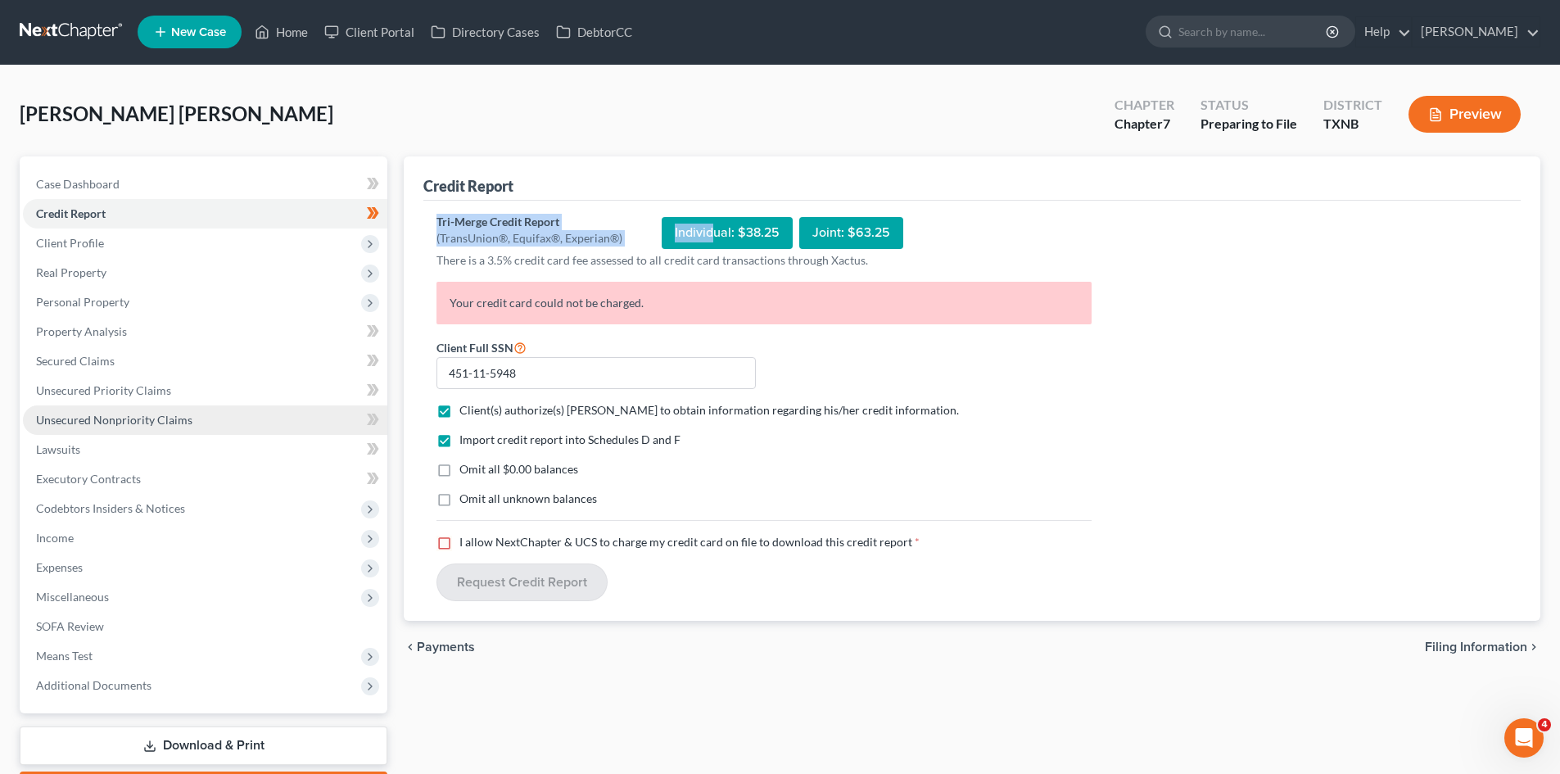
scroll to position [0, 0]
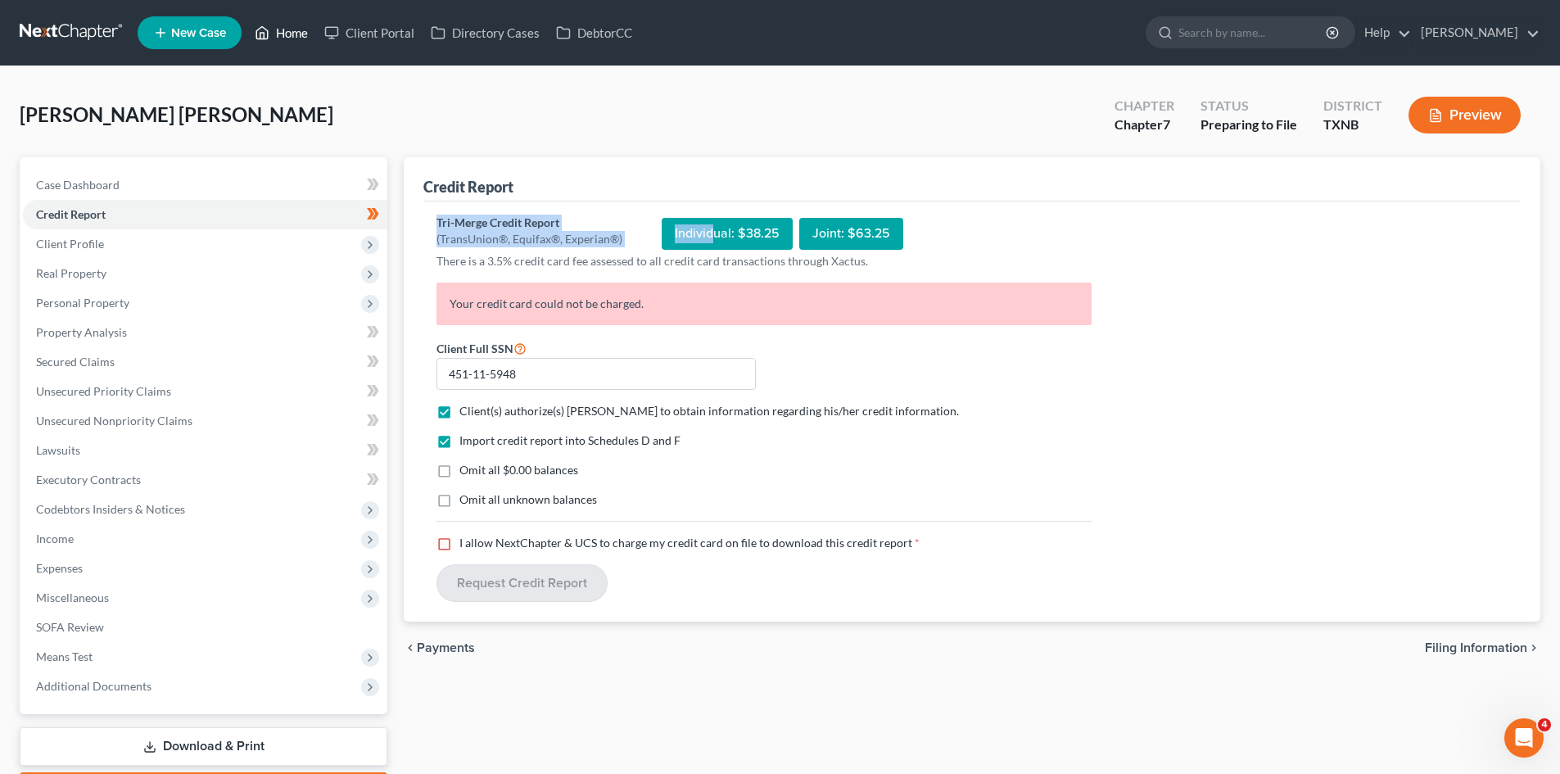
click at [283, 22] on link "Home" at bounding box center [282, 32] width 70 height 29
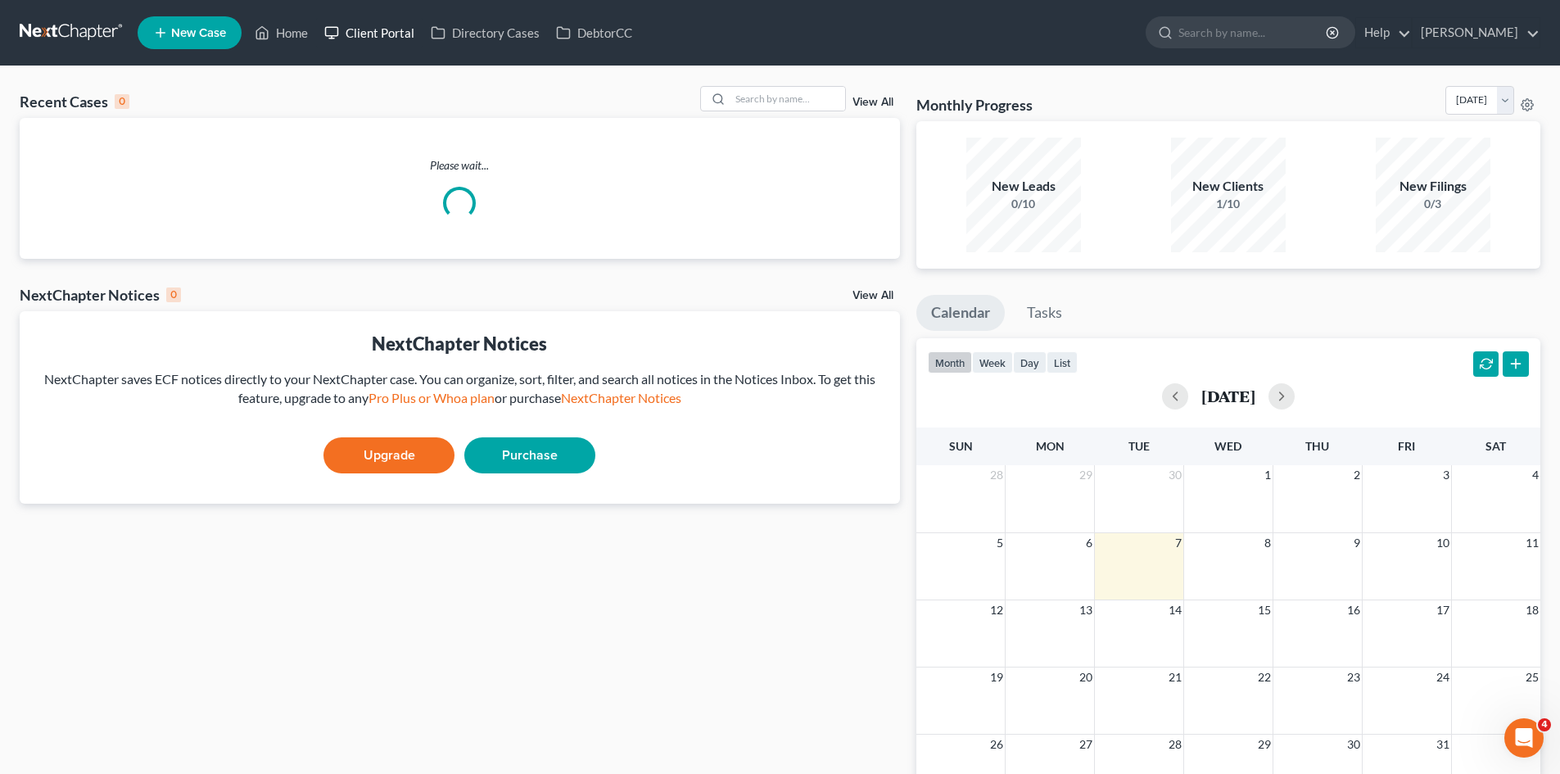
click at [358, 29] on link "Client Portal" at bounding box center [369, 32] width 106 height 29
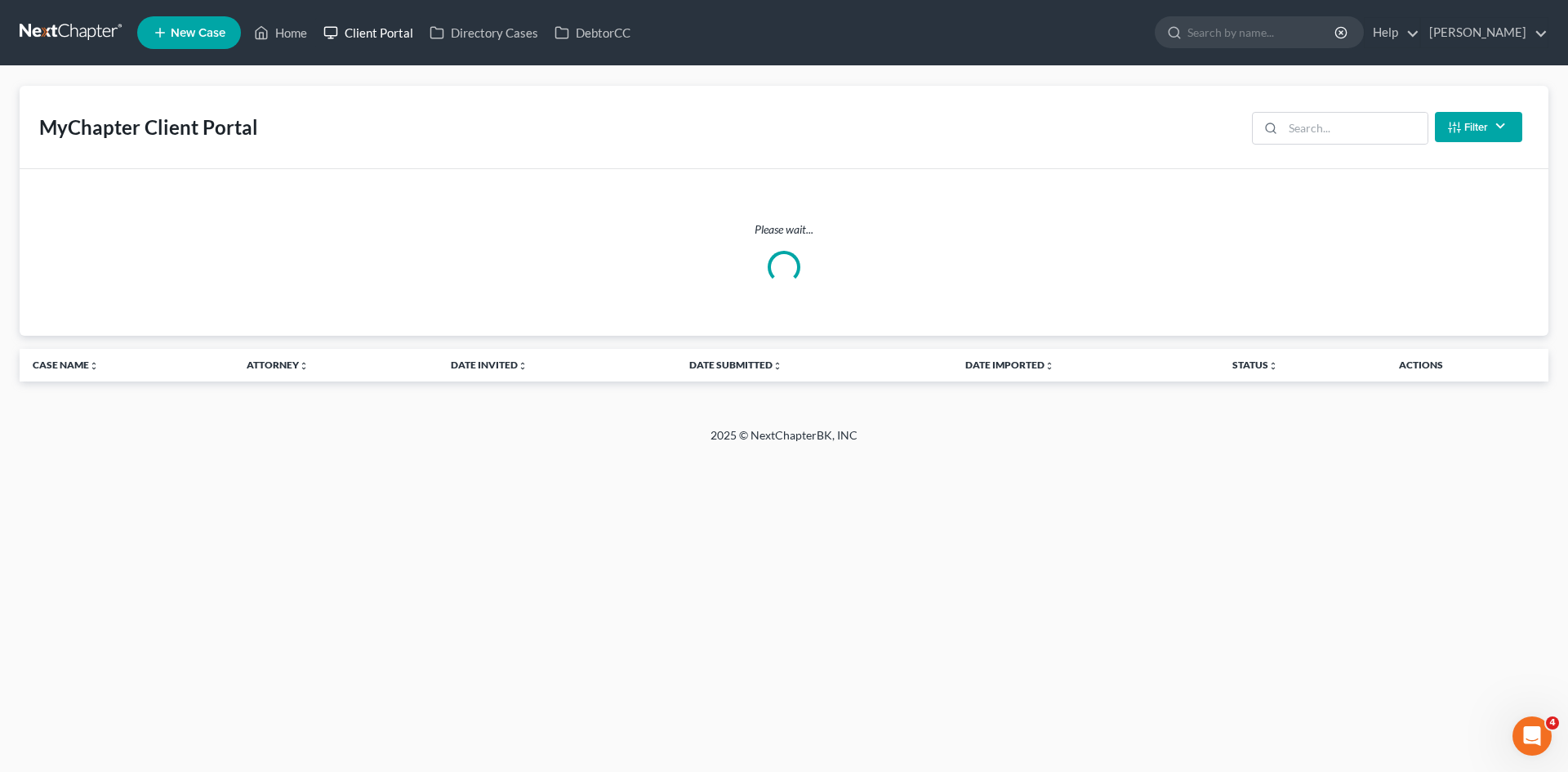
click at [359, 31] on link "Client Portal" at bounding box center [368, 32] width 106 height 29
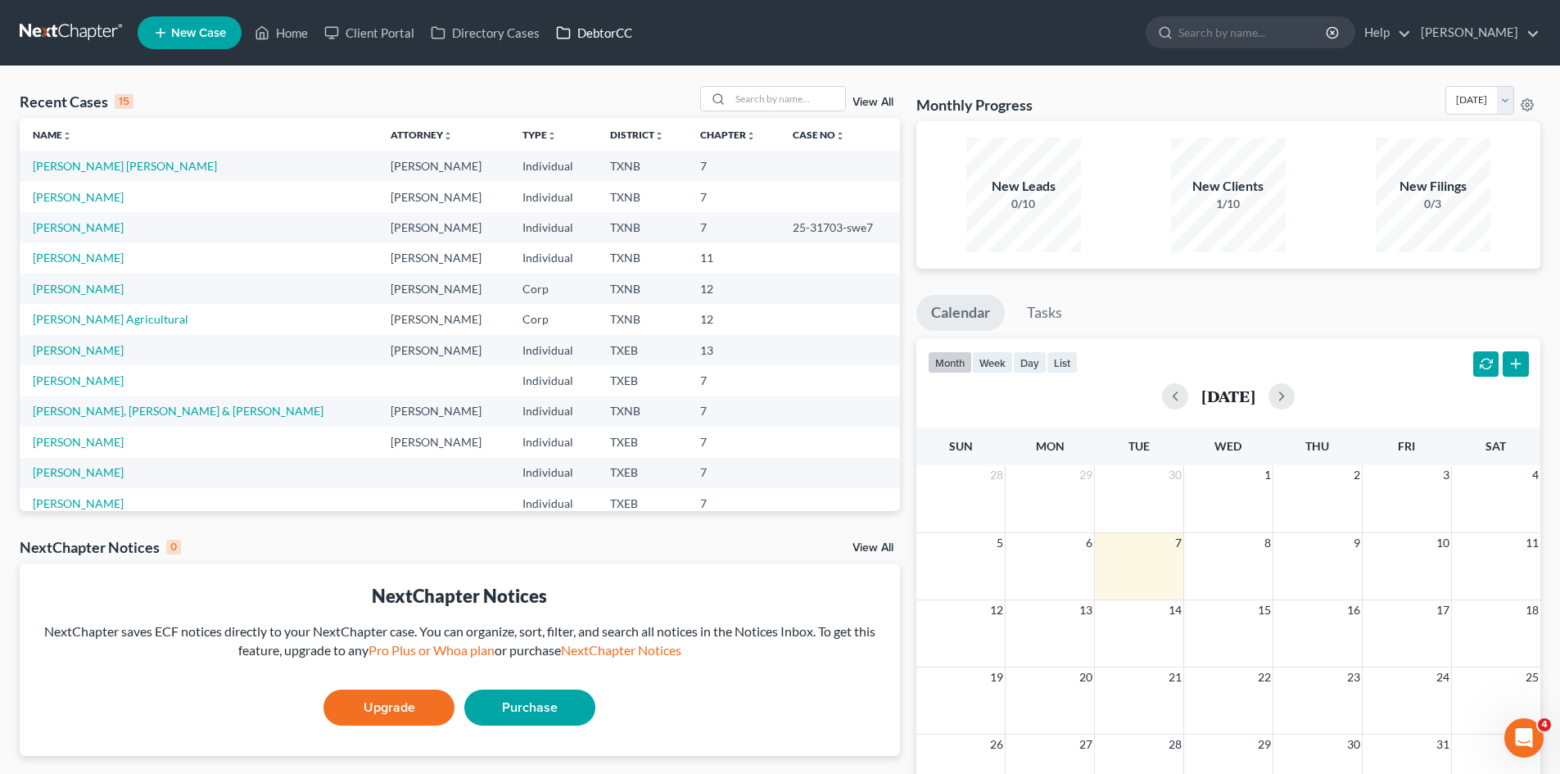
click at [599, 33] on link "DebtorCC" at bounding box center [594, 32] width 93 height 29
click at [1253, 34] on input "search" at bounding box center [1254, 32] width 150 height 30
type input "credit report billing issue"
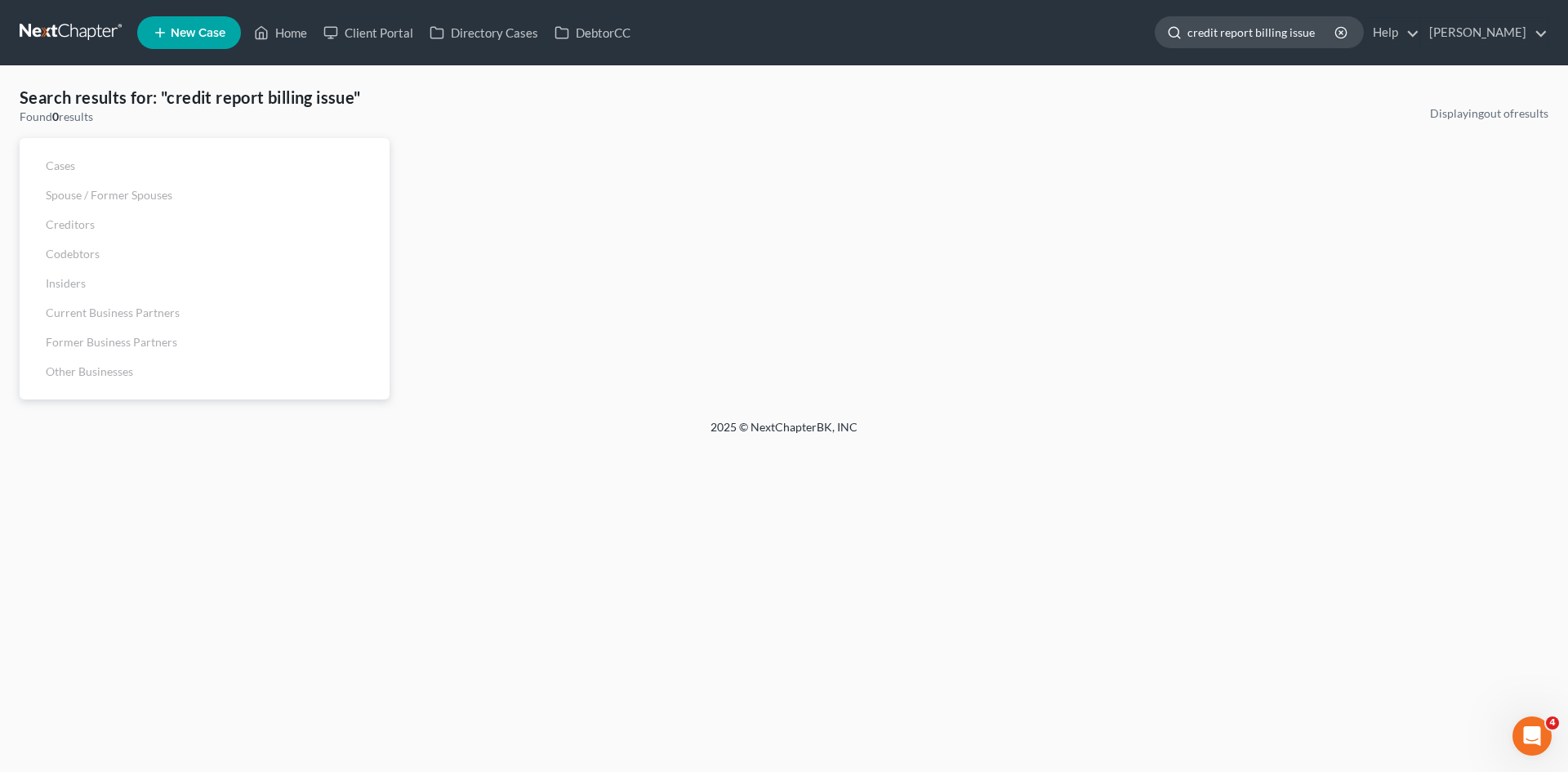
drag, startPoint x: 1343, startPoint y: 25, endPoint x: 1300, endPoint y: 30, distance: 43.3
click at [1300, 30] on input "credit report billing issue" at bounding box center [1262, 32] width 150 height 30
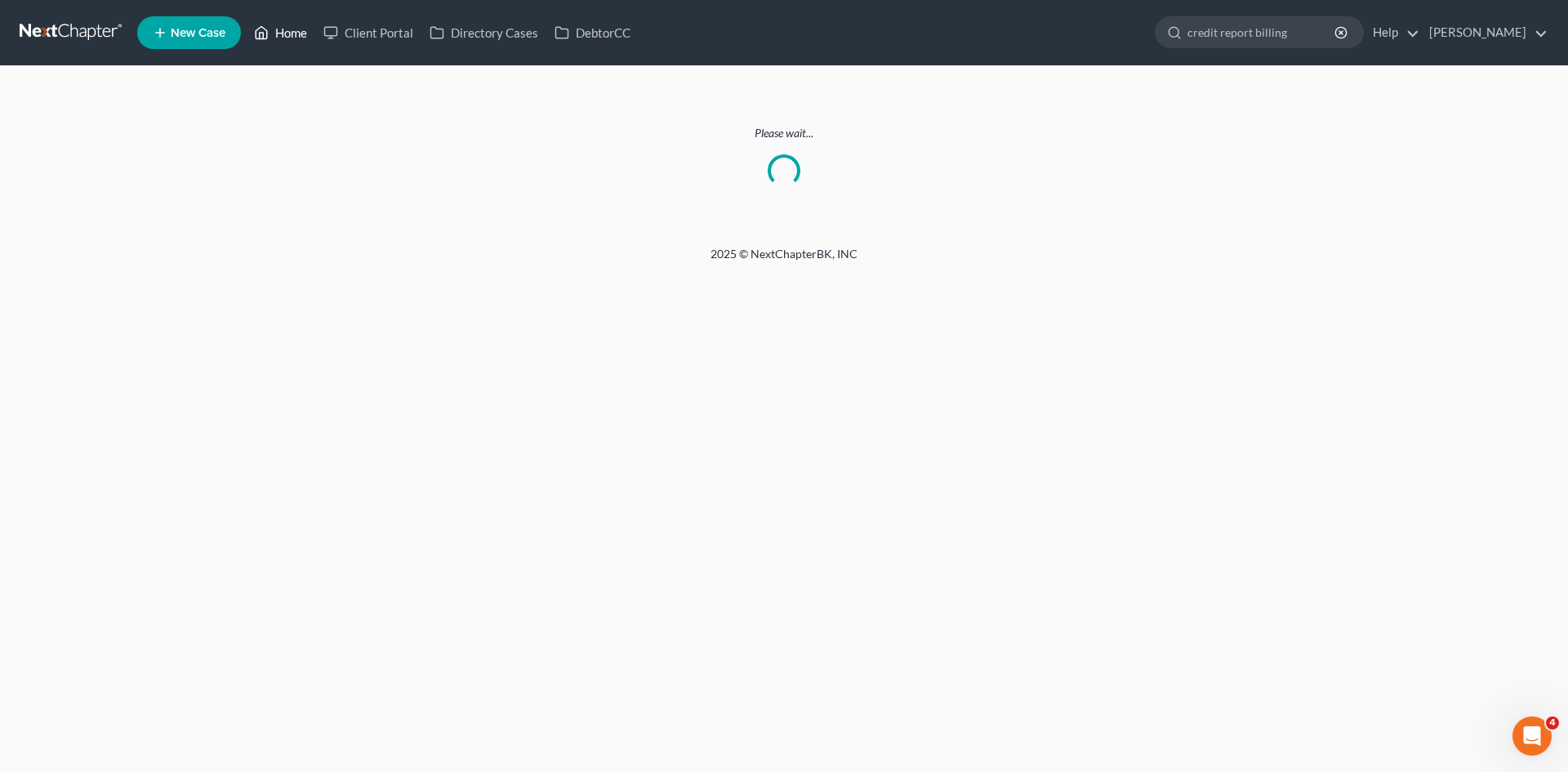
type input "credit report billing"
click at [296, 36] on link "Home" at bounding box center [281, 32] width 70 height 29
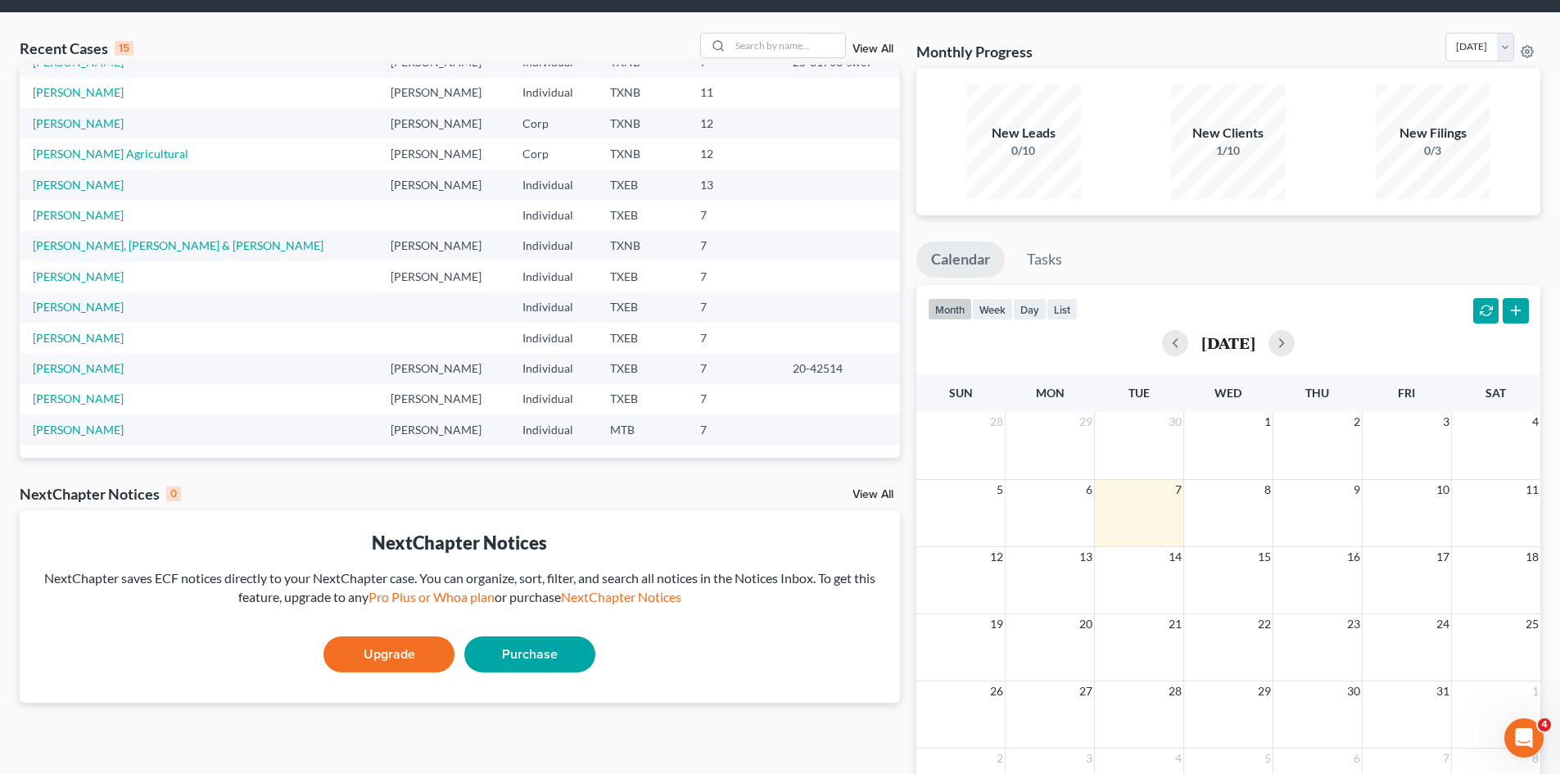
scroll to position [82, 0]
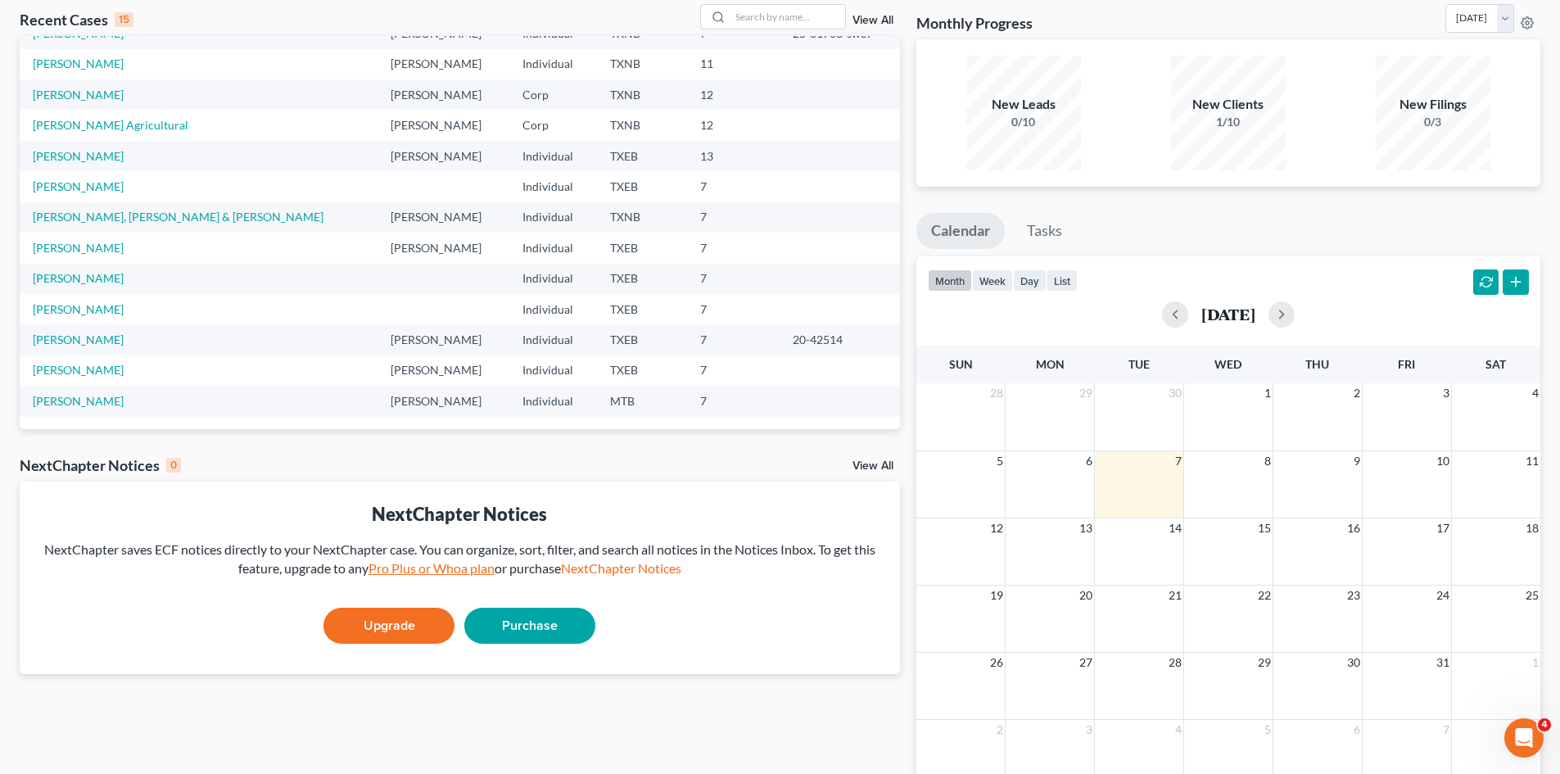
click at [459, 572] on link "Pro Plus or Whoa plan" at bounding box center [432, 568] width 126 height 16
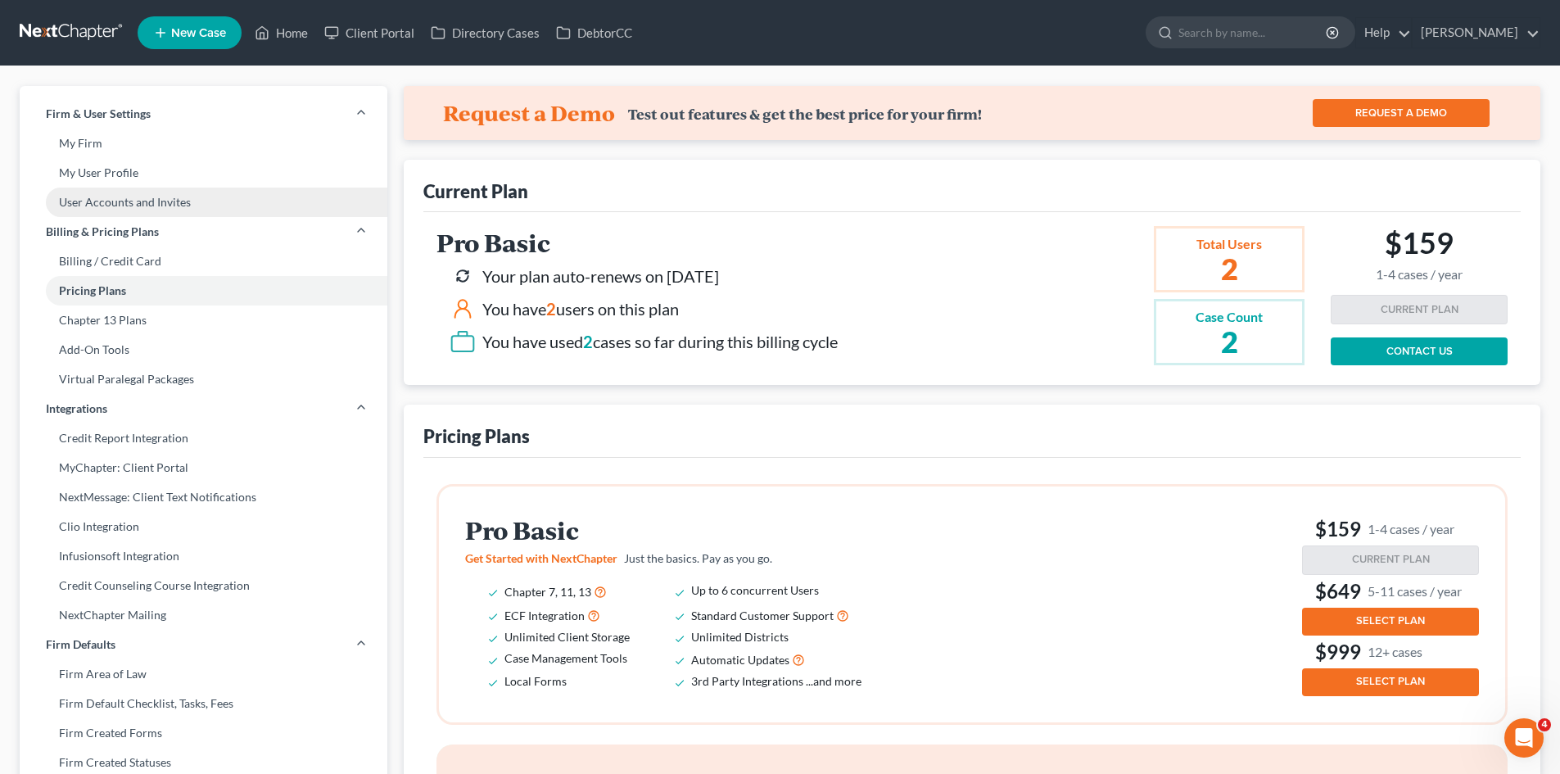
click at [177, 202] on link "User Accounts and Invites" at bounding box center [204, 202] width 368 height 29
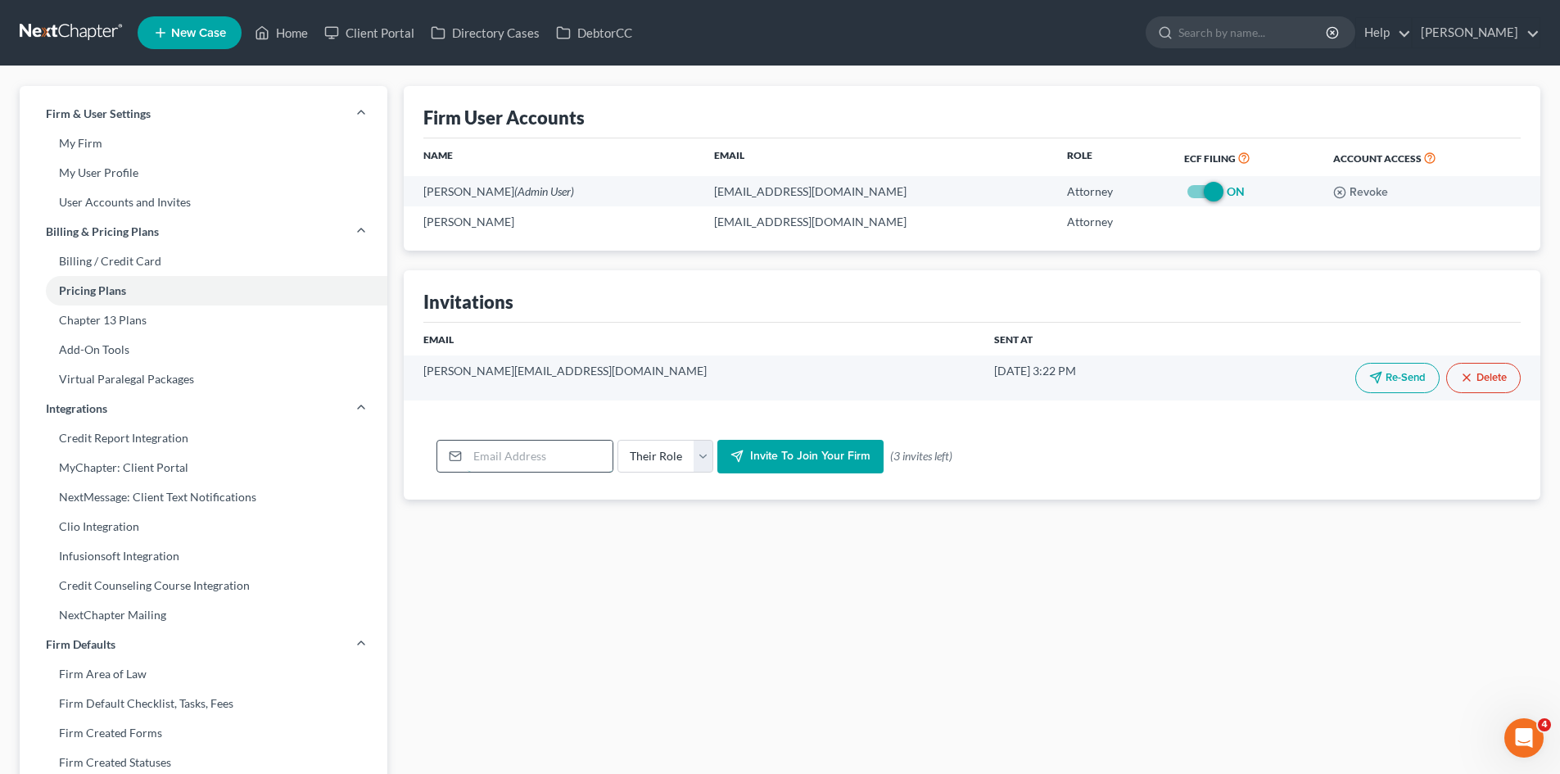
click at [491, 460] on input "email" at bounding box center [540, 456] width 145 height 31
type input "martinez_melina@hotmail.com"
click at [704, 463] on select "Their Role Attorney Paralegal Assistant" at bounding box center [666, 456] width 96 height 33
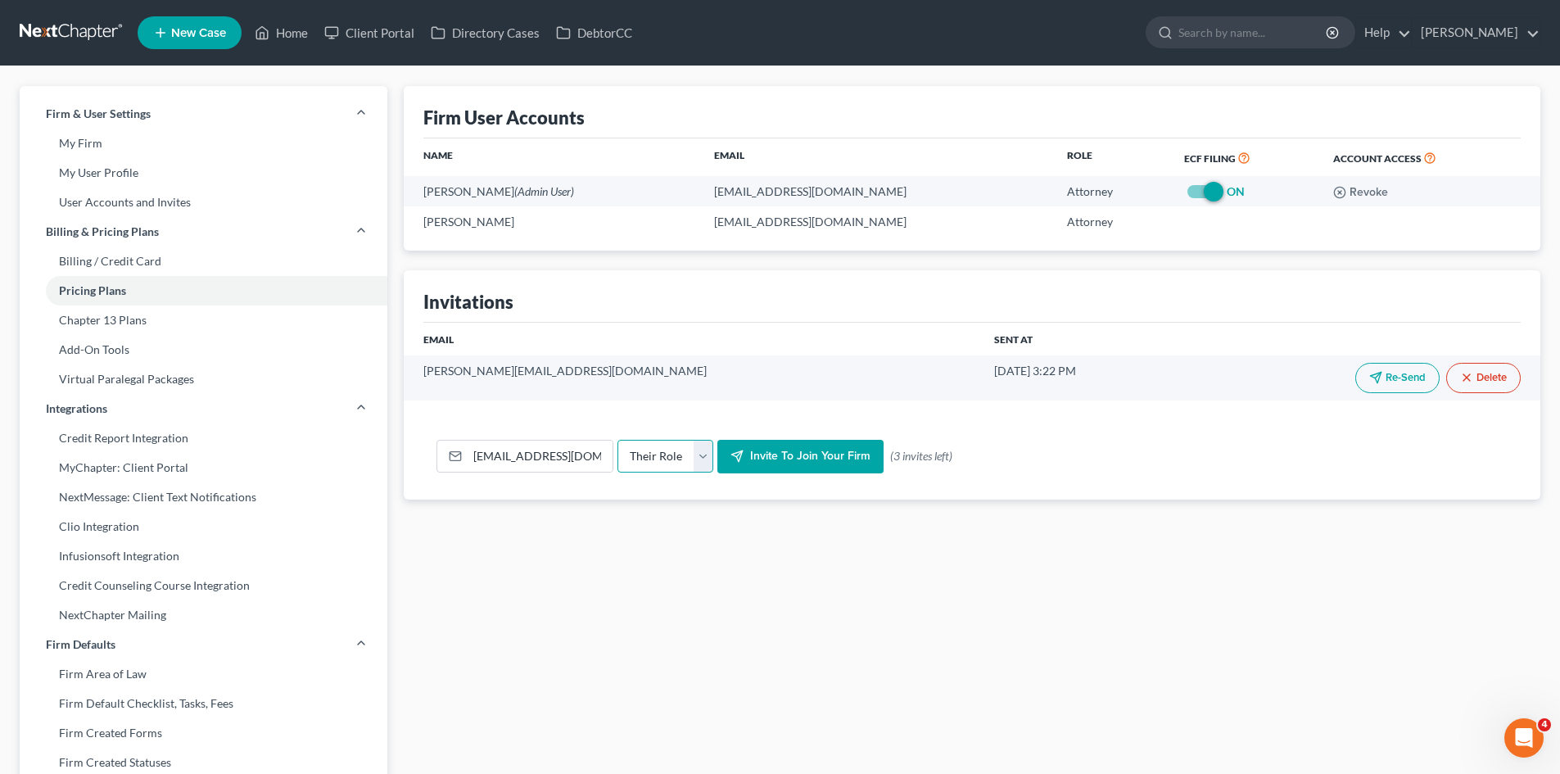
select select "assistant"
click at [618, 440] on select "Their Role Attorney Paralegal Assistant" at bounding box center [666, 456] width 96 height 33
click at [765, 454] on span "Invite to join your firm" at bounding box center [810, 457] width 120 height 14
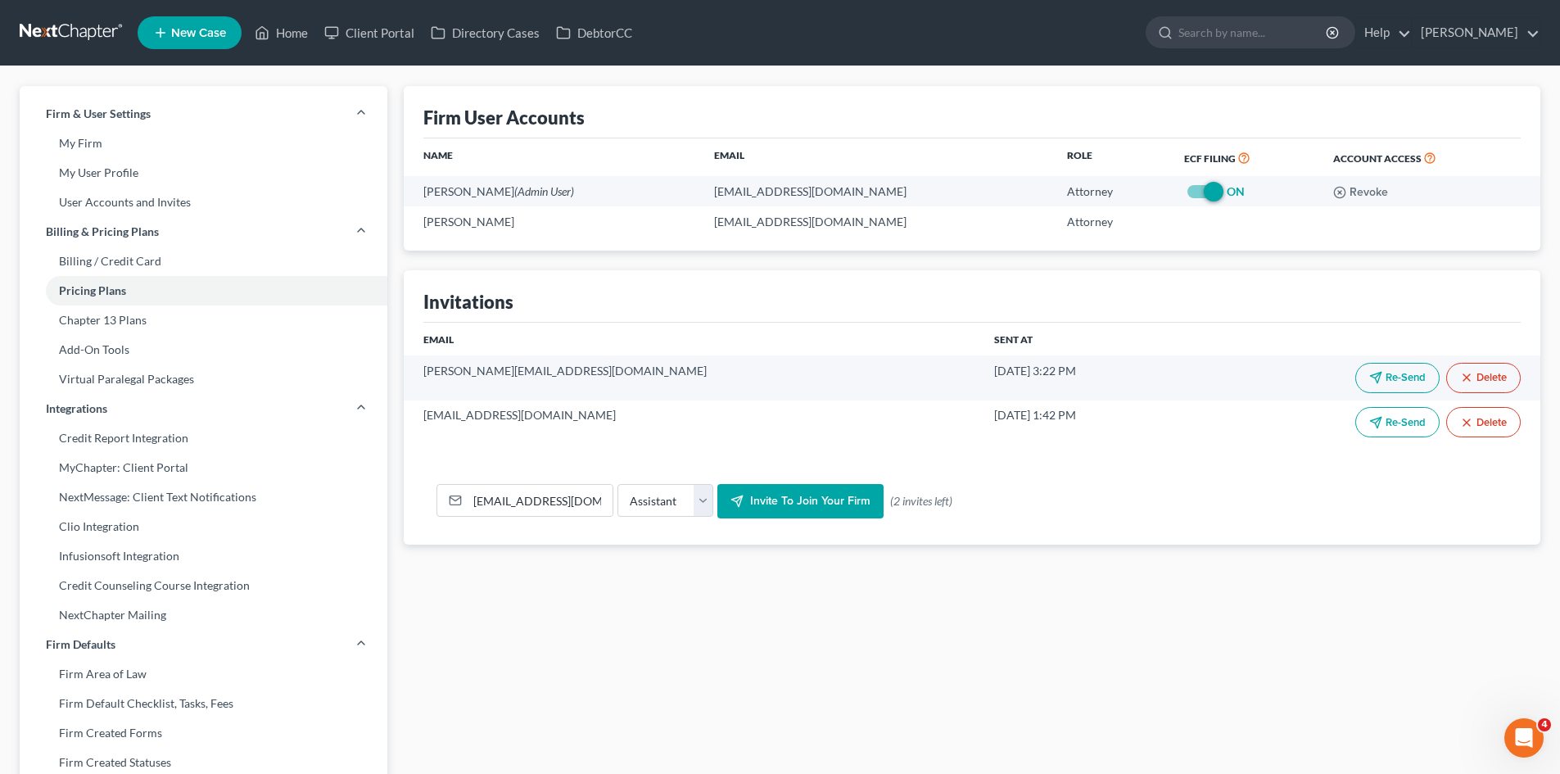
scroll to position [439, 0]
